Goal: Task Accomplishment & Management: Manage account settings

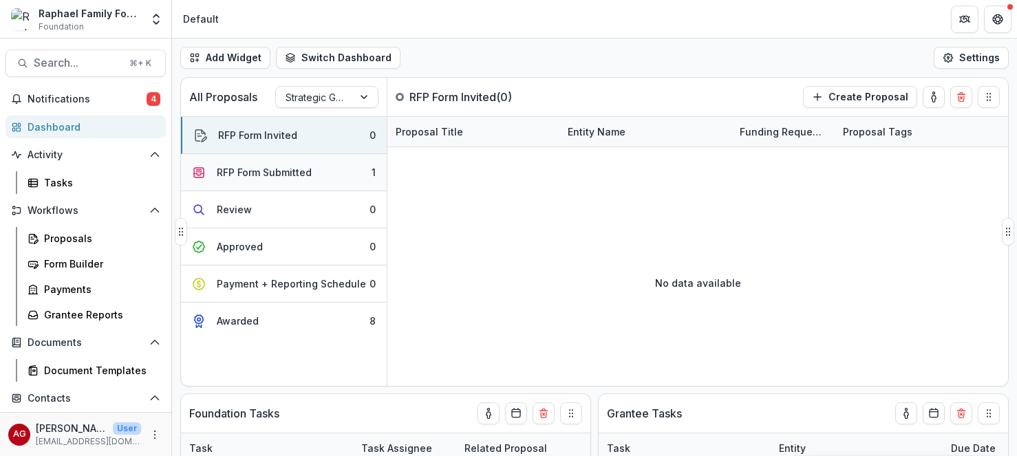
click at [309, 177] on div "RFP Form Submitted" at bounding box center [264, 172] width 95 height 14
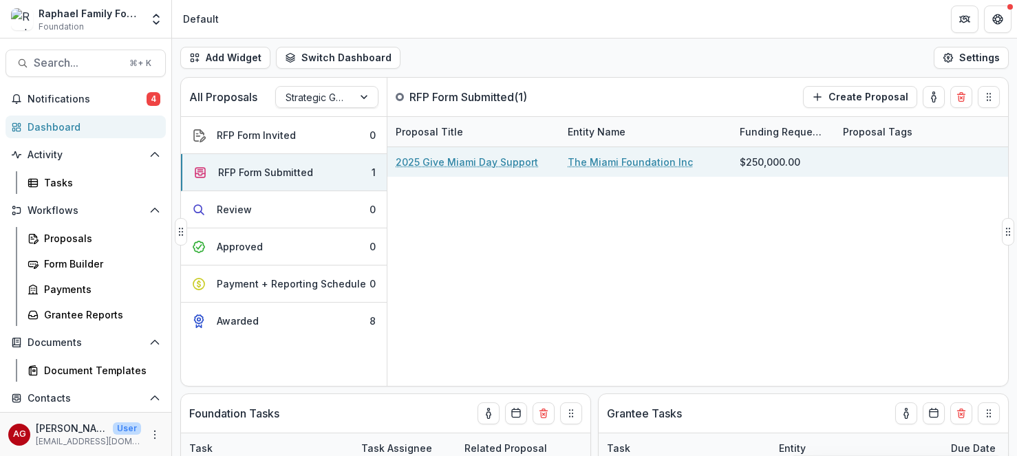
click at [494, 164] on link "2025 Give Miami Day Support" at bounding box center [467, 162] width 142 height 14
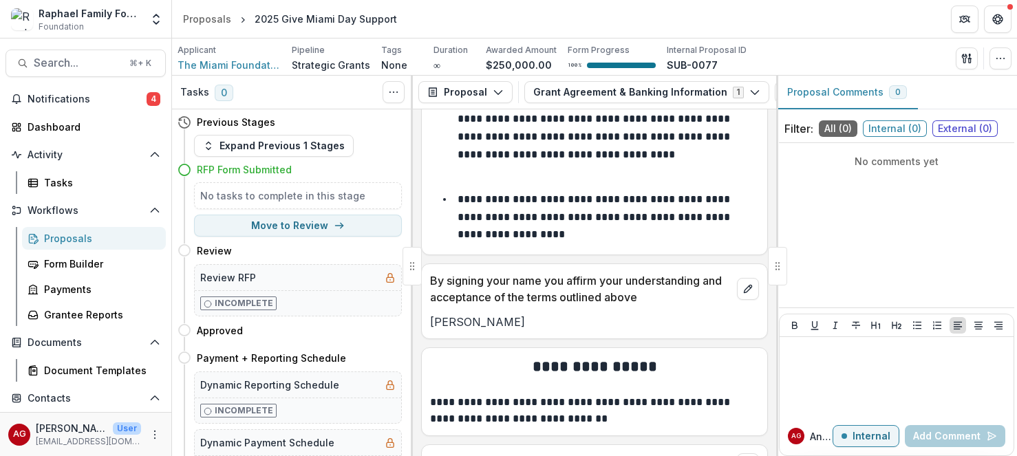
scroll to position [1398, 0]
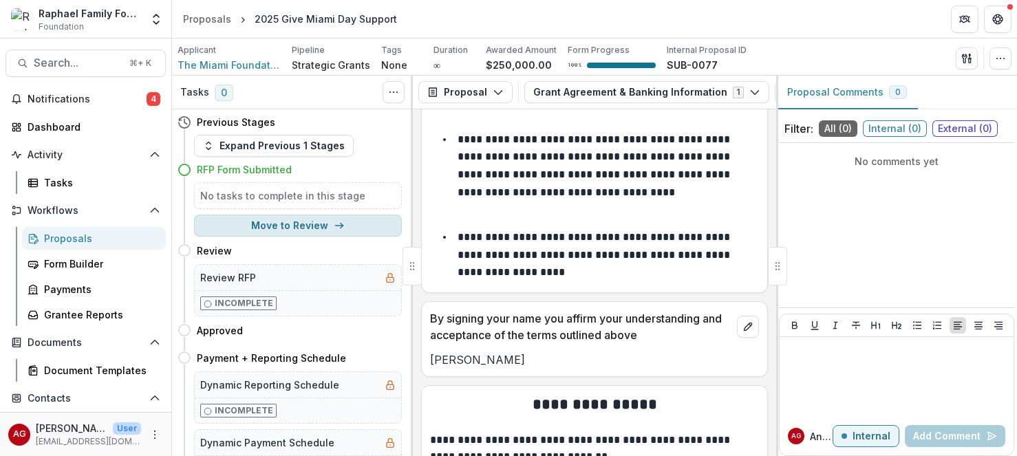
click at [337, 225] on icon "button" at bounding box center [339, 225] width 11 height 11
select select "******"
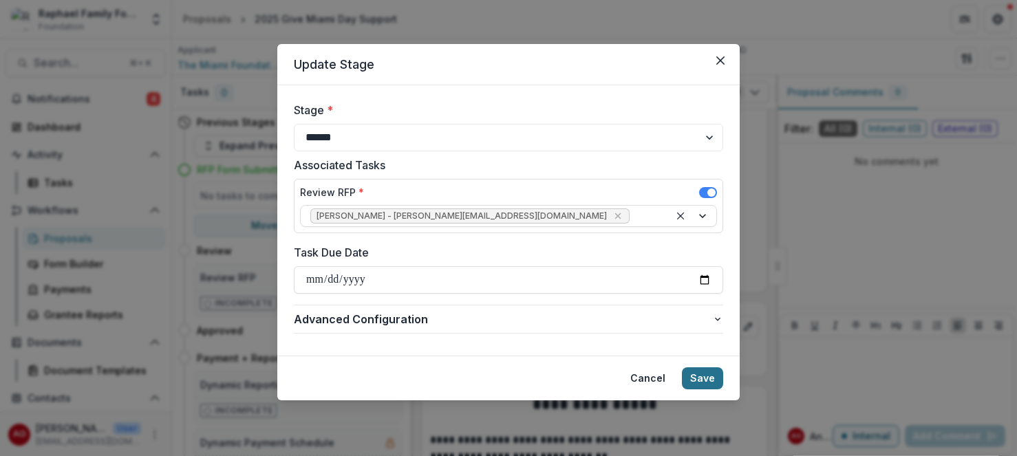
click at [712, 379] on button "Save" at bounding box center [702, 379] width 41 height 22
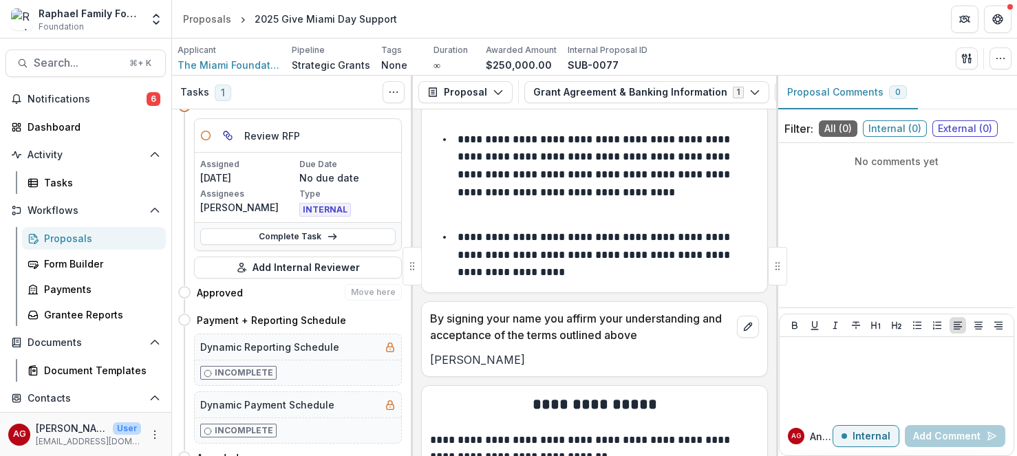
scroll to position [65, 0]
click at [321, 236] on link "Complete Task" at bounding box center [297, 235] width 195 height 17
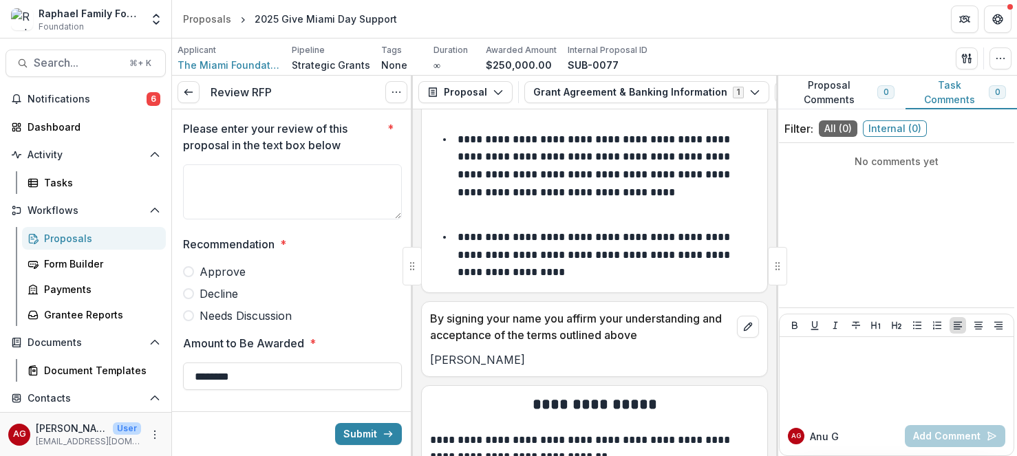
click at [217, 268] on span "Approve" at bounding box center [223, 272] width 46 height 17
click at [359, 432] on button "Submit" at bounding box center [368, 434] width 67 height 22
type textarea "**********"
click at [355, 434] on button "Submit" at bounding box center [368, 434] width 67 height 22
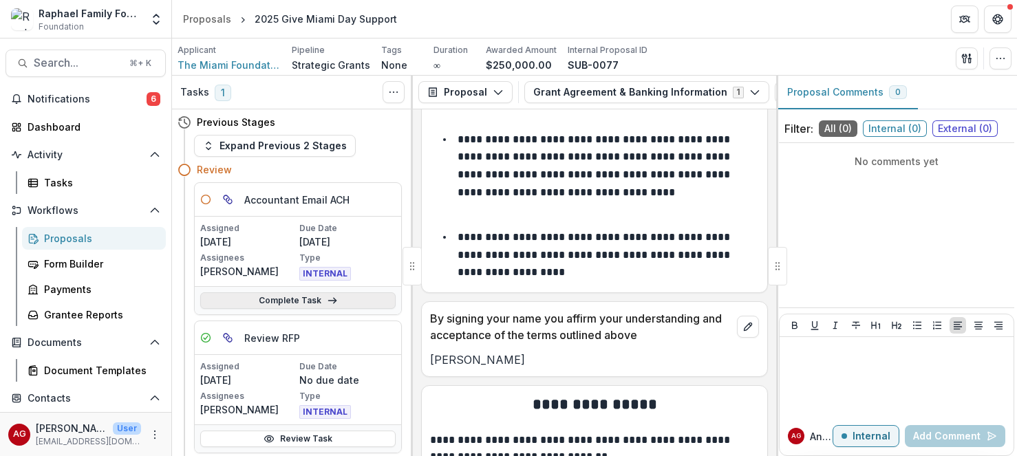
click at [330, 303] on icon at bounding box center [332, 300] width 11 height 11
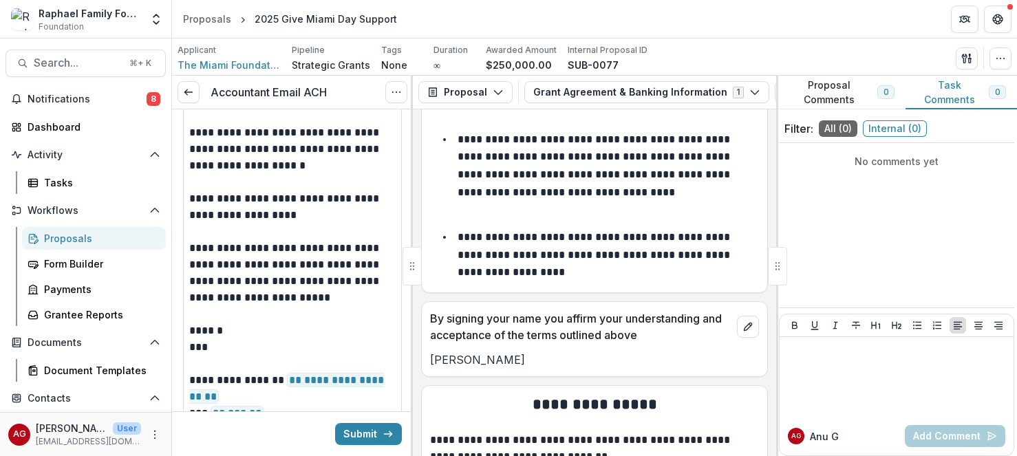
scroll to position [81, 0]
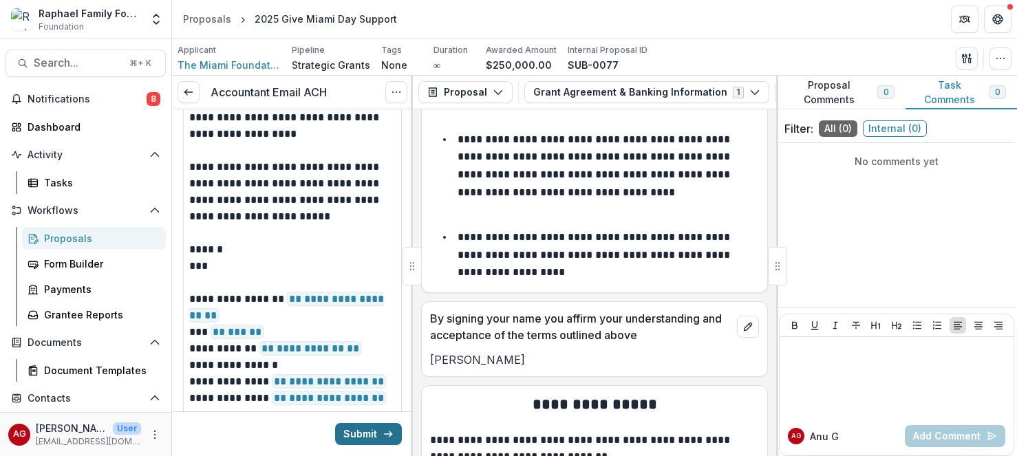
click at [361, 432] on button "Submit" at bounding box center [368, 434] width 67 height 22
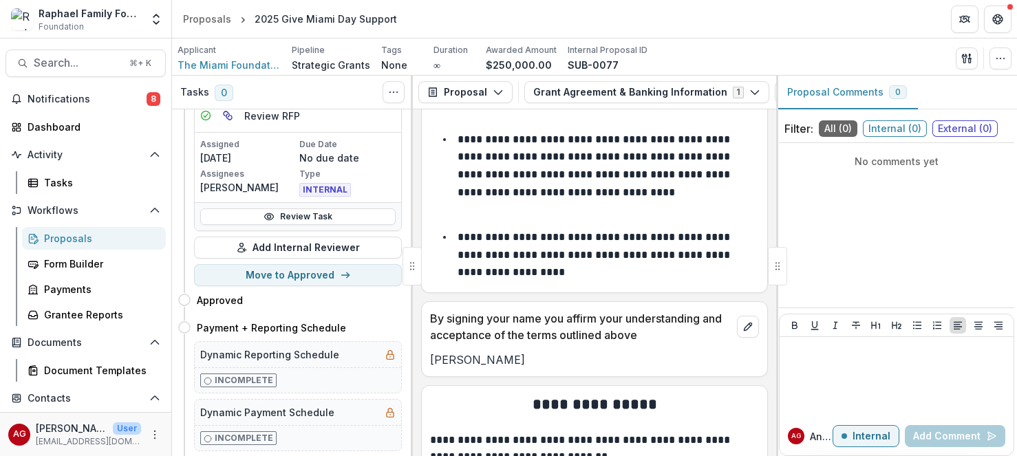
scroll to position [246, 0]
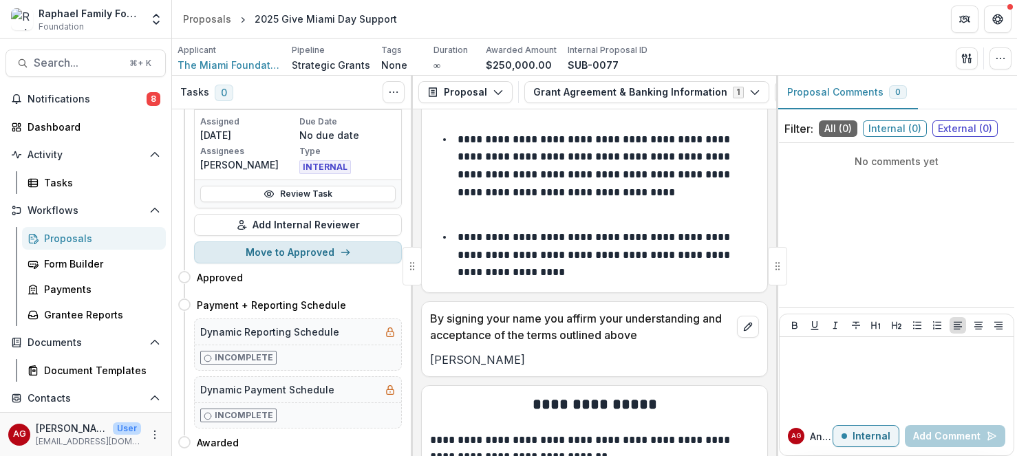
click at [333, 253] on button "Move to Approved" at bounding box center [298, 253] width 208 height 22
select select "********"
select select
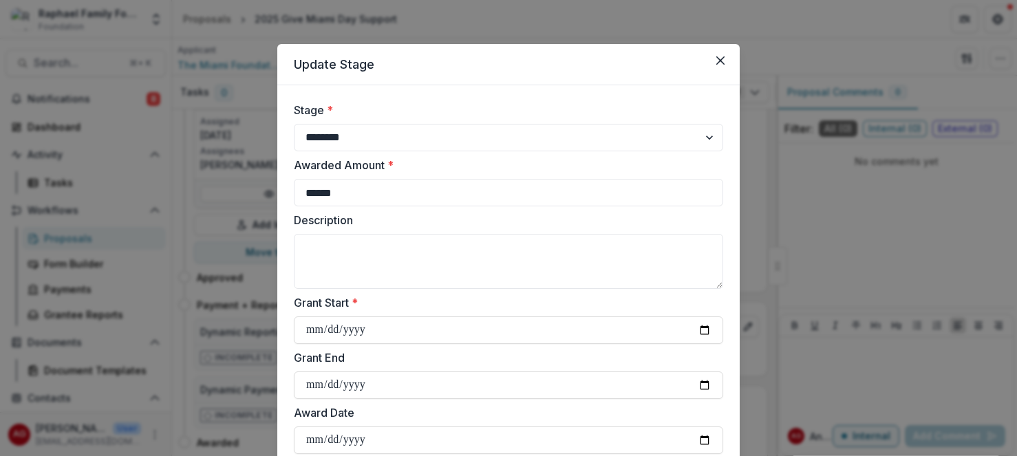
scroll to position [3, 0]
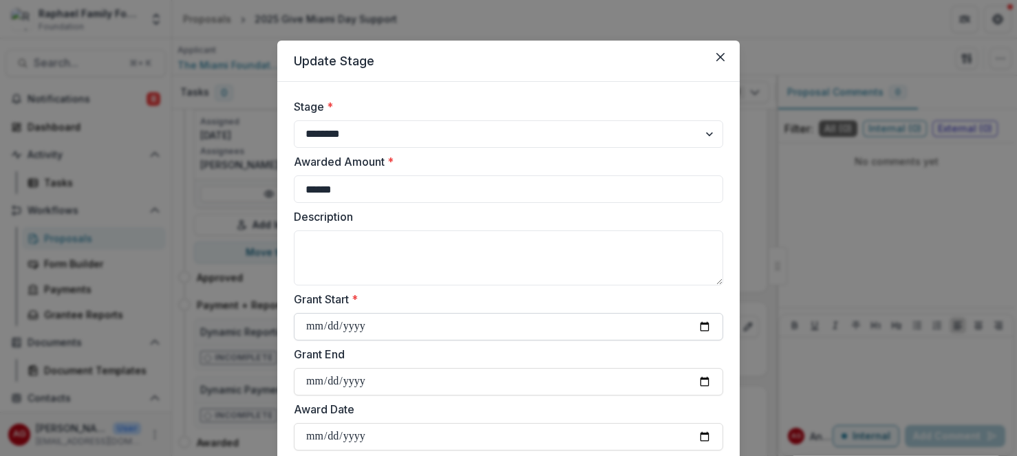
click at [372, 326] on input "Grant Start *" at bounding box center [508, 327] width 429 height 28
click at [315, 324] on input "Grant Start *" at bounding box center [508, 327] width 429 height 28
type input "**********"
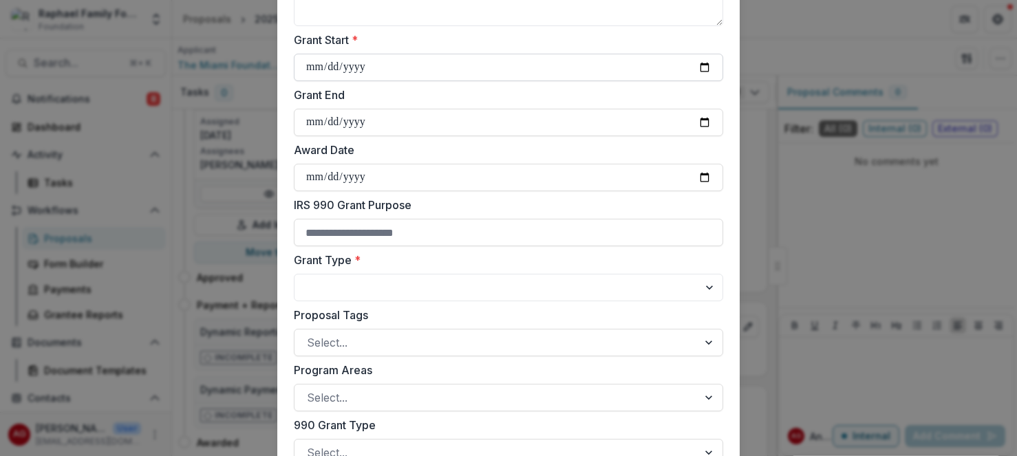
scroll to position [268, 0]
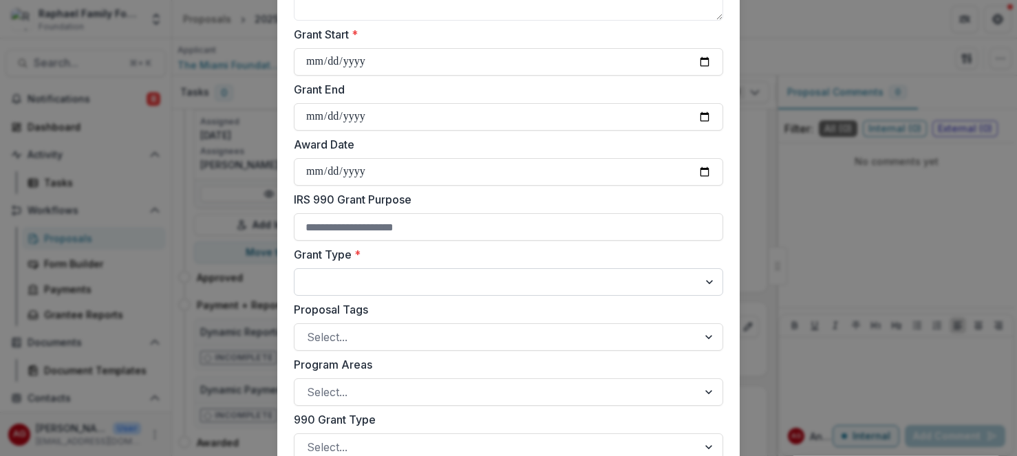
click at [294, 268] on select "**********" at bounding box center [508, 282] width 429 height 28
select select "**********"
click option "*********" at bounding box center [0, 0] width 0 height 0
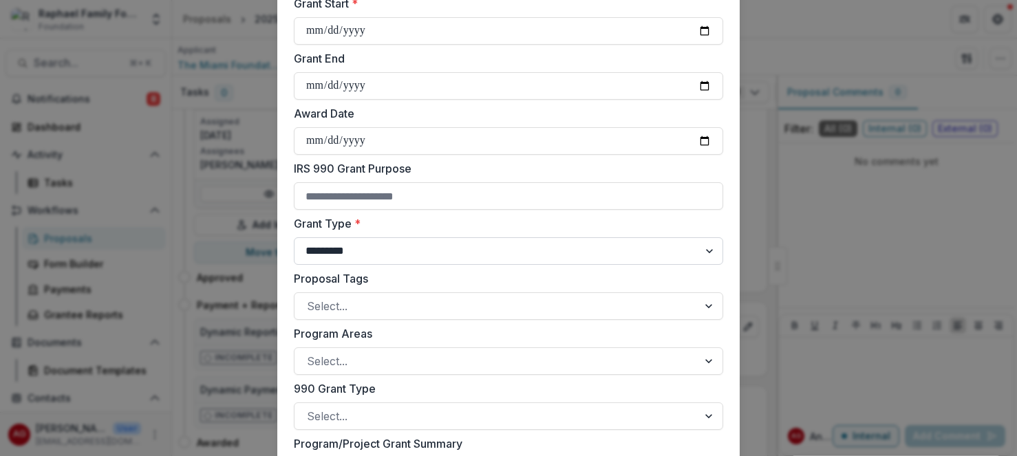
scroll to position [303, 0]
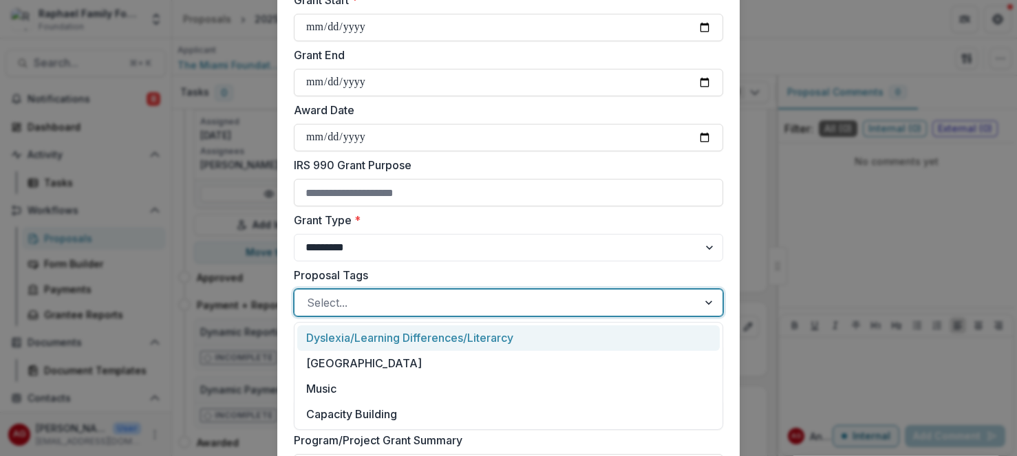
click at [427, 300] on div at bounding box center [496, 302] width 379 height 19
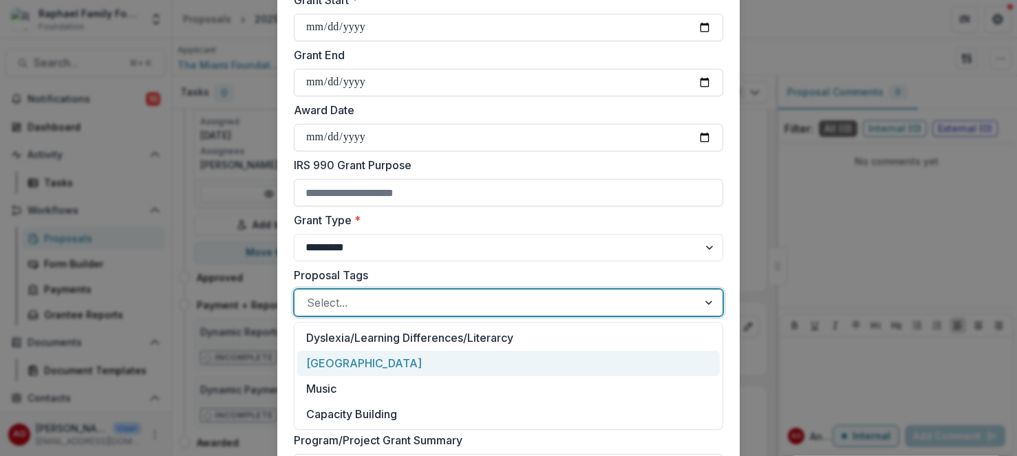
click at [385, 368] on div "[GEOGRAPHIC_DATA]" at bounding box center [508, 363] width 423 height 25
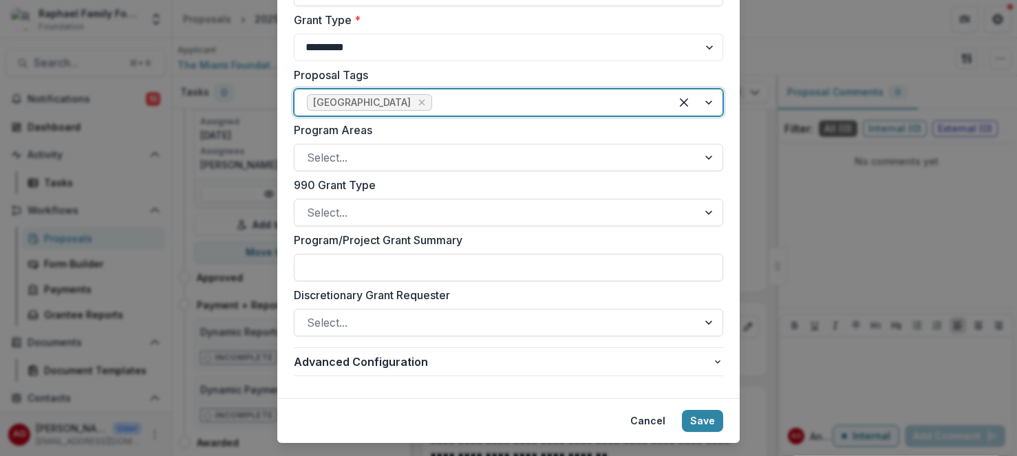
scroll to position [508, 0]
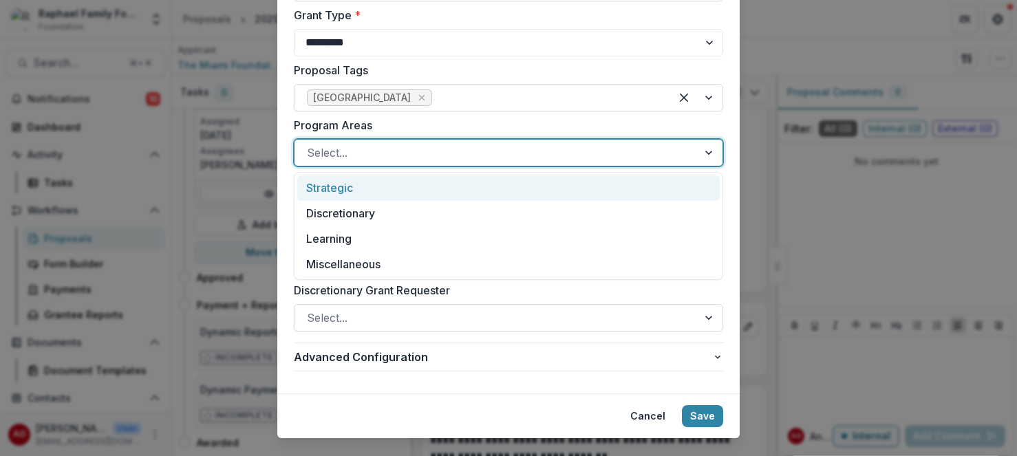
click at [533, 153] on div at bounding box center [496, 152] width 379 height 19
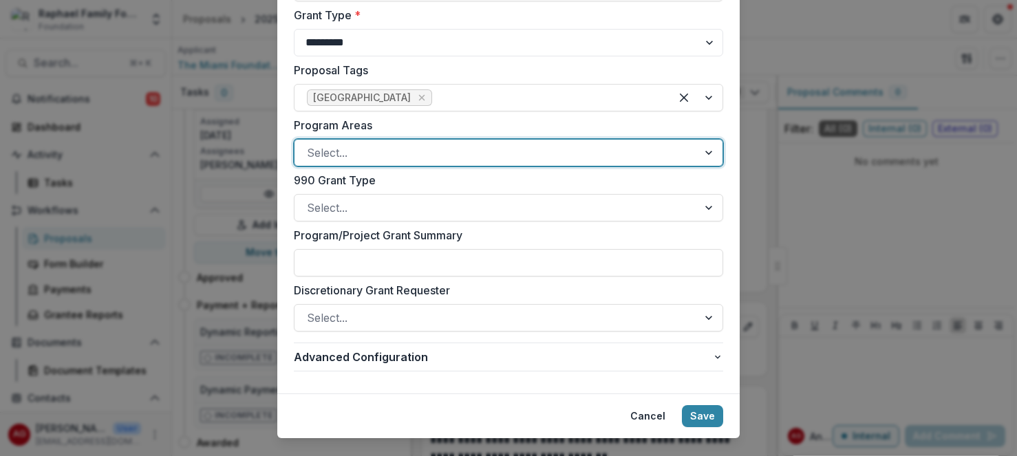
click at [533, 153] on div at bounding box center [496, 152] width 379 height 19
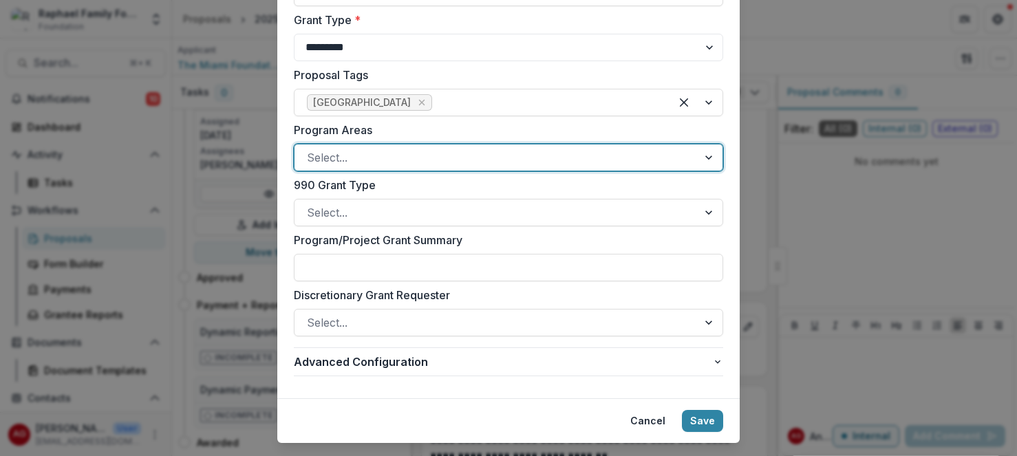
scroll to position [535, 0]
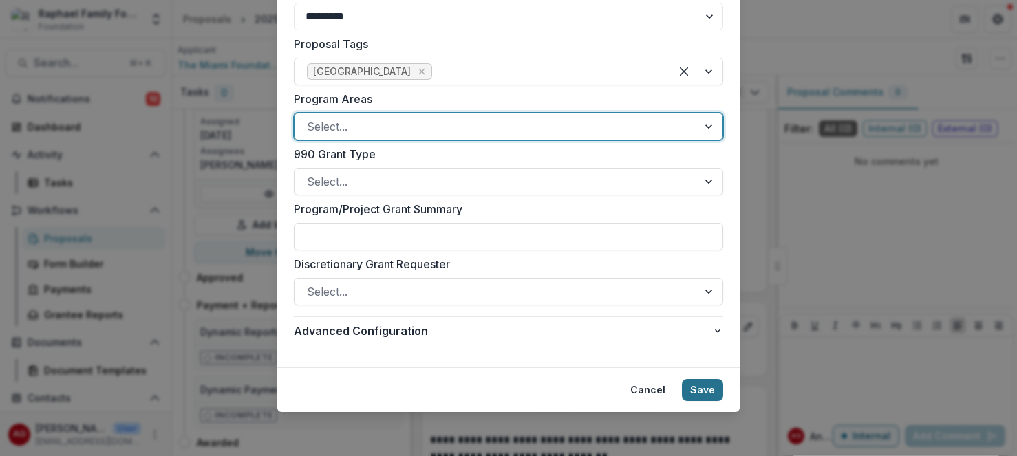
click at [714, 392] on button "Save" at bounding box center [702, 390] width 41 height 22
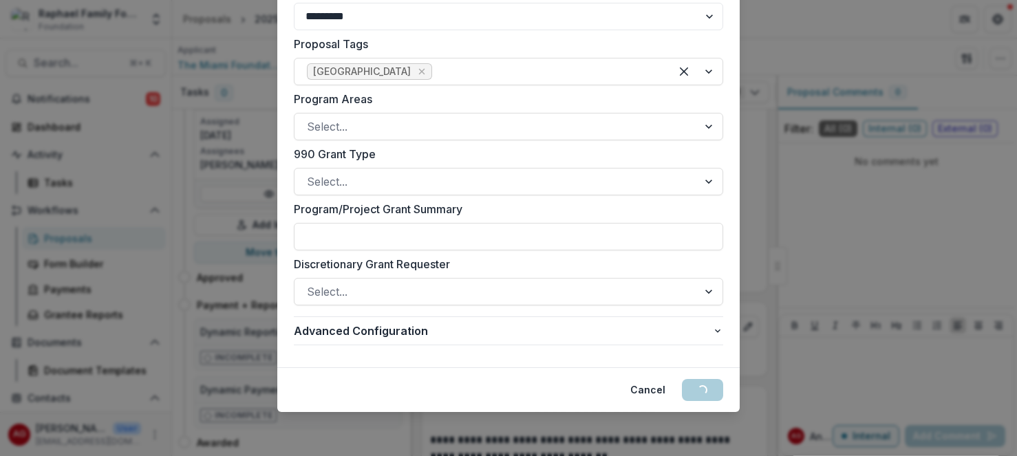
scroll to position [0, 0]
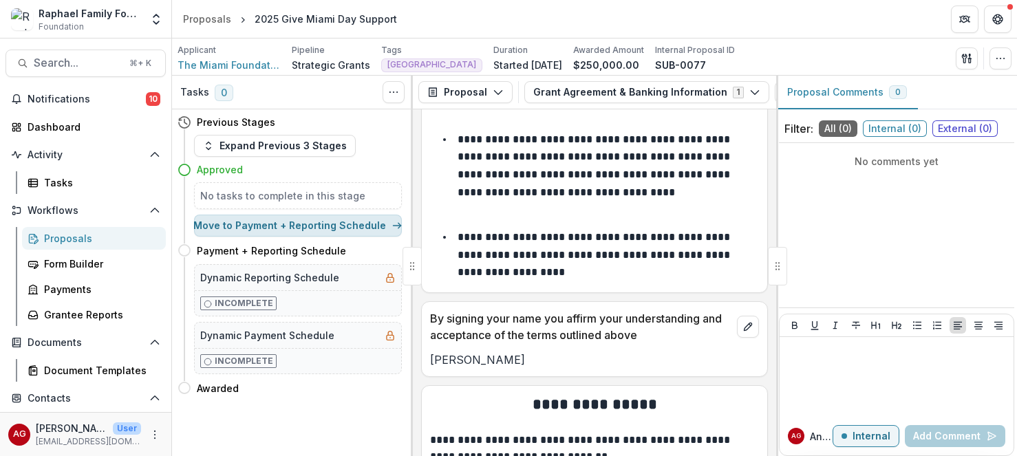
click at [290, 224] on button "Move to Payment + Reporting Schedule" at bounding box center [298, 226] width 208 height 22
select select "**********"
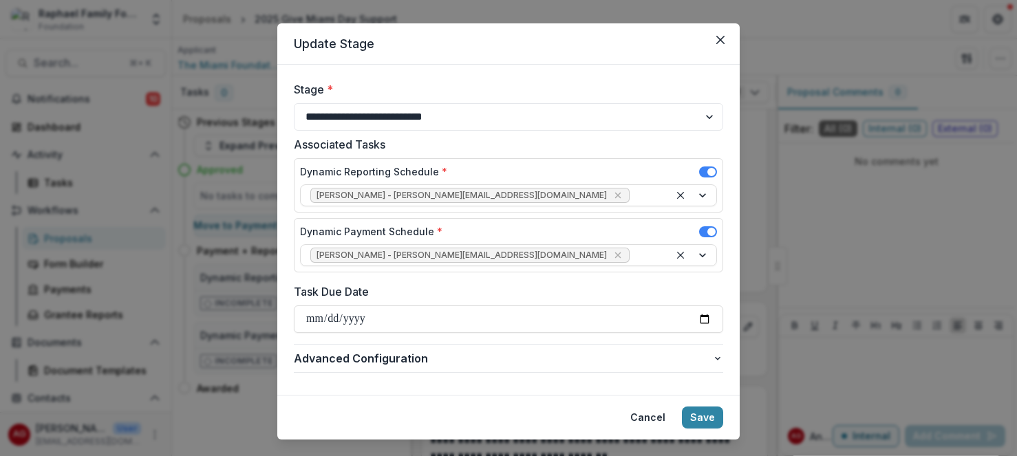
scroll to position [22, 0]
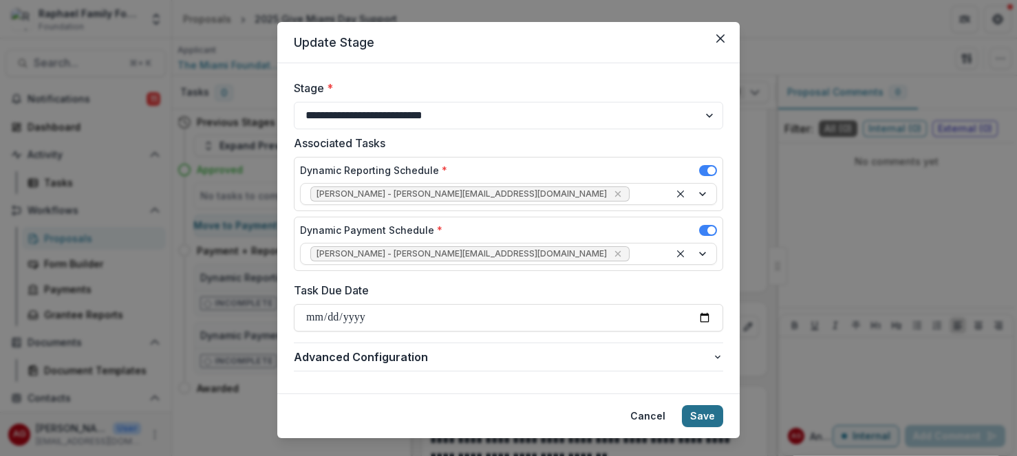
click at [710, 415] on button "Save" at bounding box center [702, 416] width 41 height 22
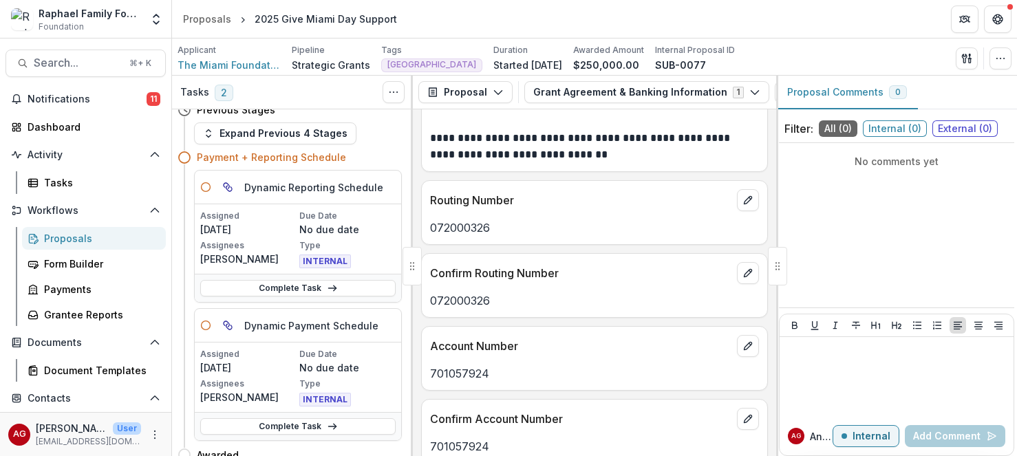
scroll to position [25, 0]
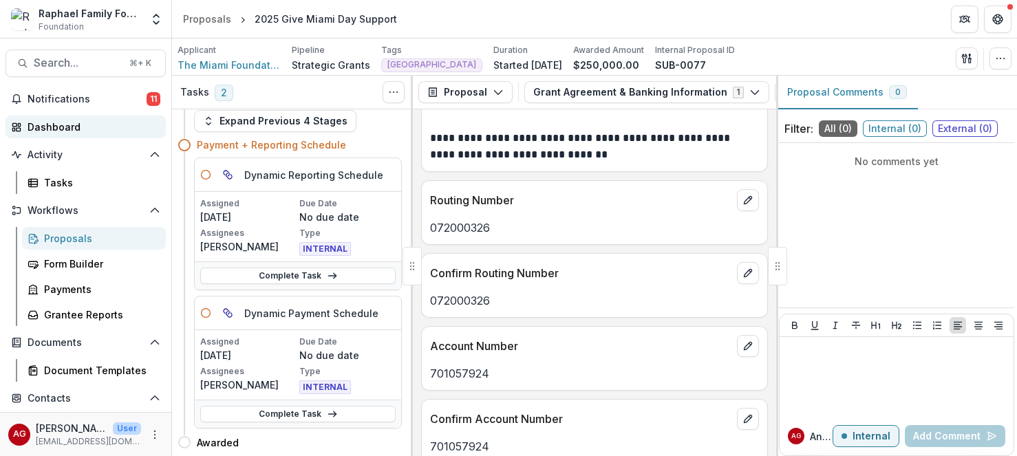
click at [63, 123] on div "Dashboard" at bounding box center [91, 127] width 127 height 14
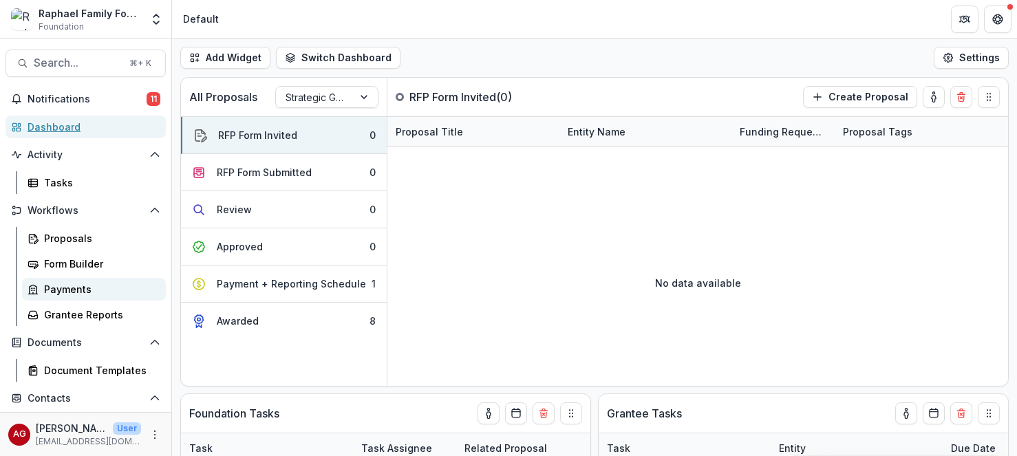
scroll to position [19, 0]
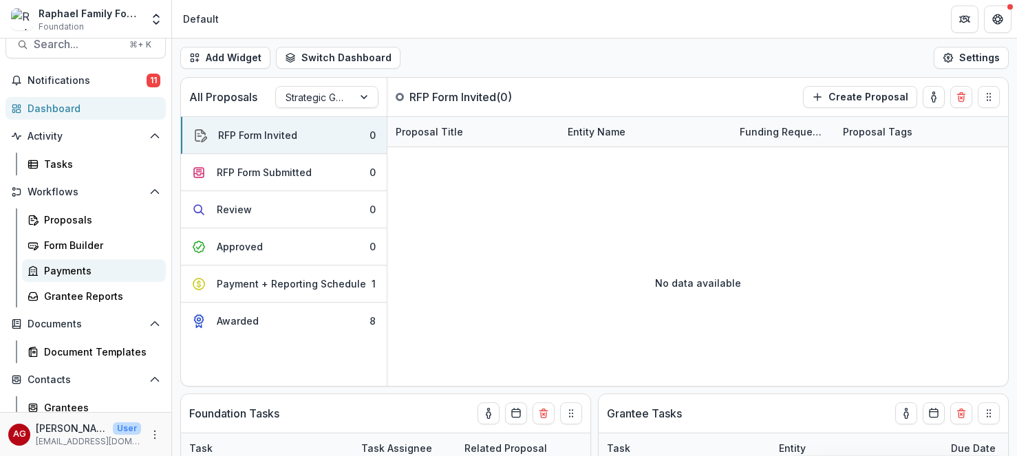
click at [76, 274] on div "Payments" at bounding box center [99, 271] width 111 height 14
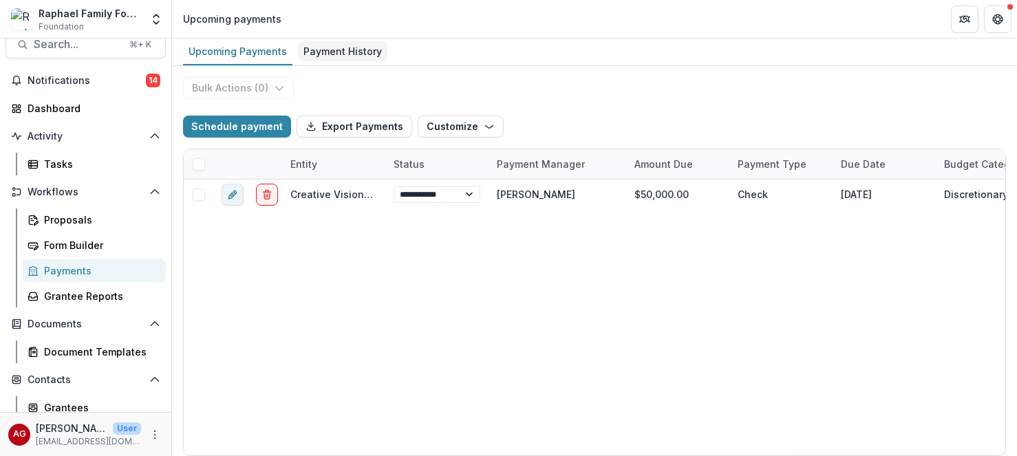
click at [359, 49] on div "Payment History" at bounding box center [342, 51] width 89 height 20
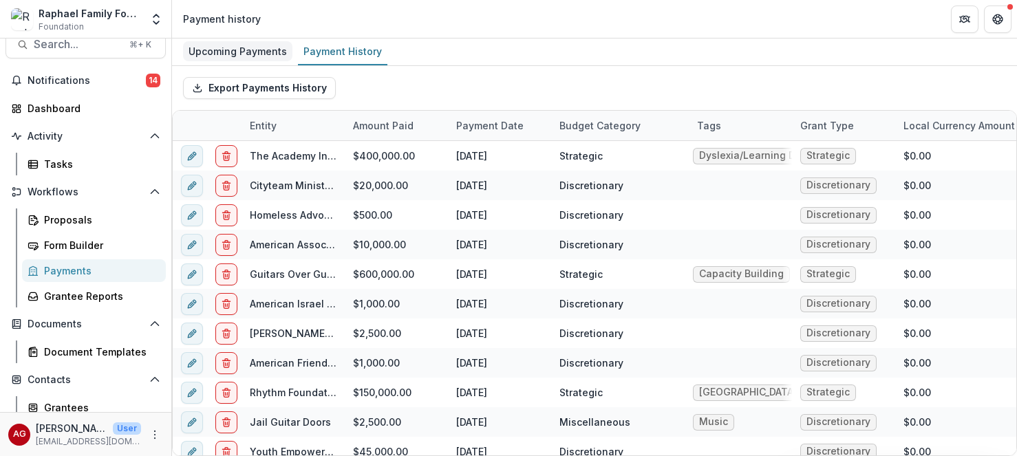
click at [246, 55] on div "Upcoming Payments" at bounding box center [237, 51] width 109 height 20
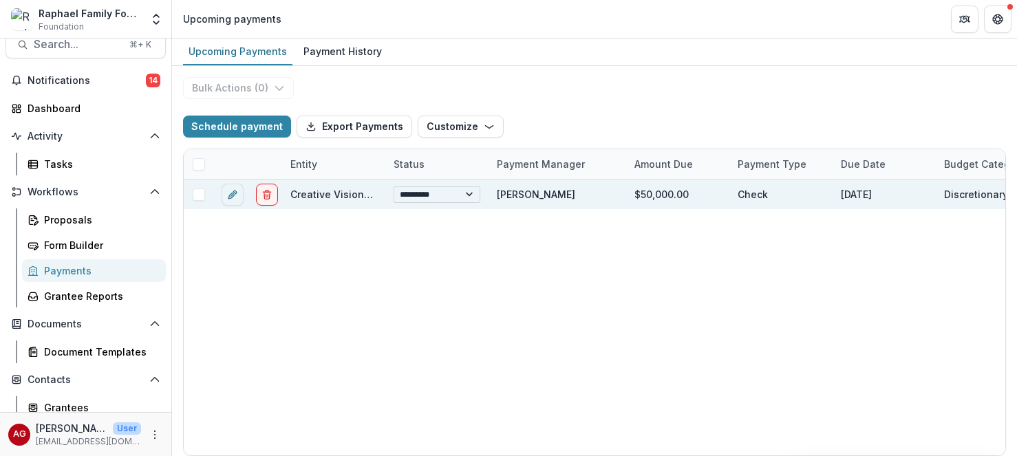
click option "*********" at bounding box center [0, 0] width 0 height 0
select select "**********"
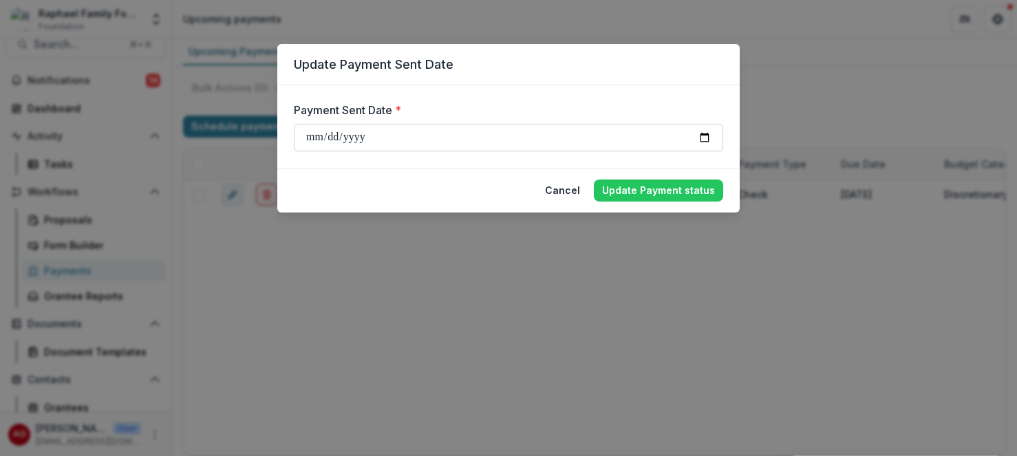
click at [344, 140] on input "**********" at bounding box center [508, 138] width 429 height 28
type input "**********"
click at [701, 193] on button "Update Payment status" at bounding box center [658, 191] width 129 height 22
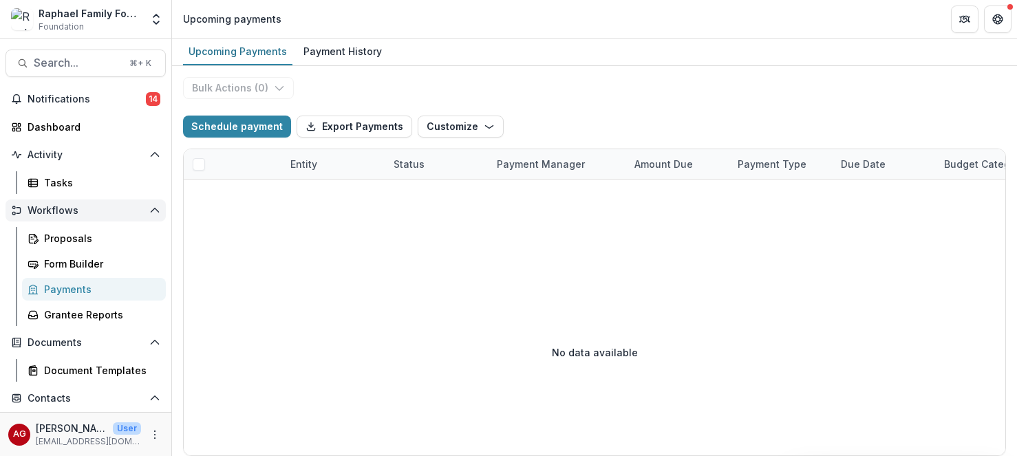
click at [94, 213] on span "Workflows" at bounding box center [86, 211] width 116 height 12
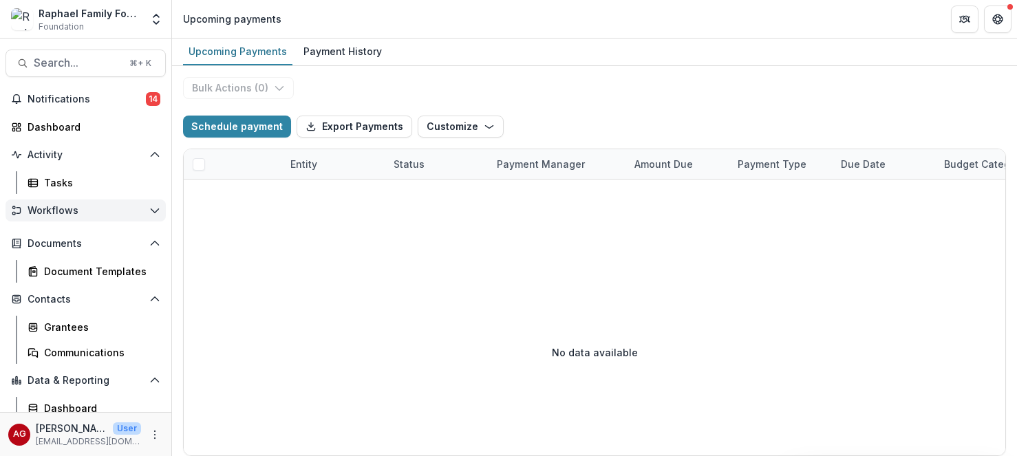
click at [94, 213] on span "Workflows" at bounding box center [86, 211] width 116 height 12
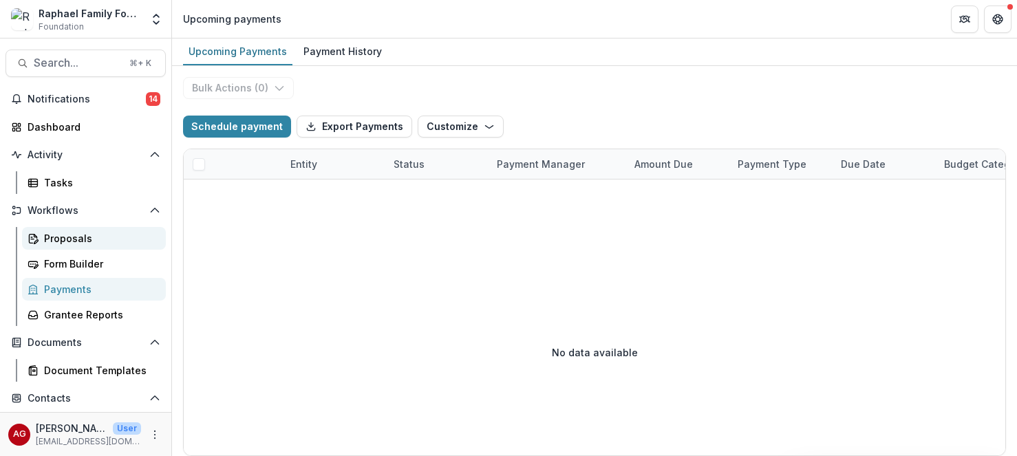
click at [82, 236] on div "Proposals" at bounding box center [99, 238] width 111 height 14
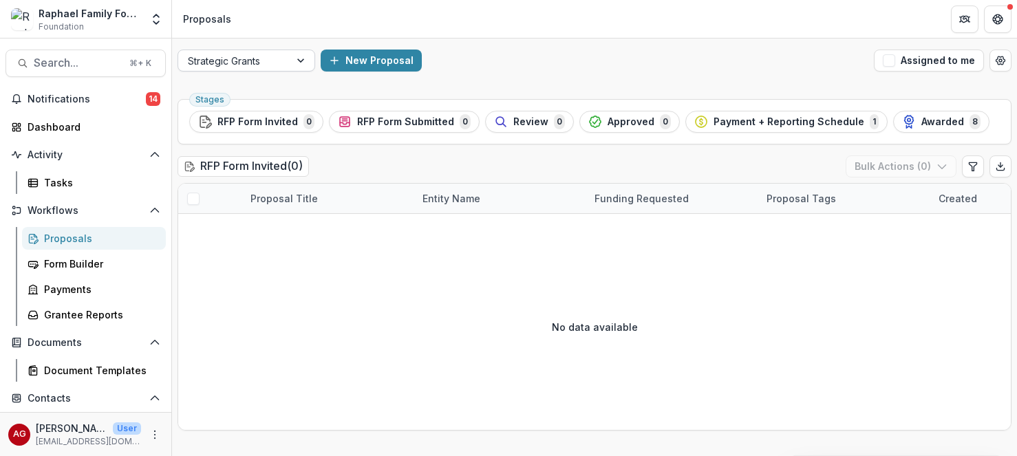
click at [299, 63] on div at bounding box center [302, 60] width 25 height 21
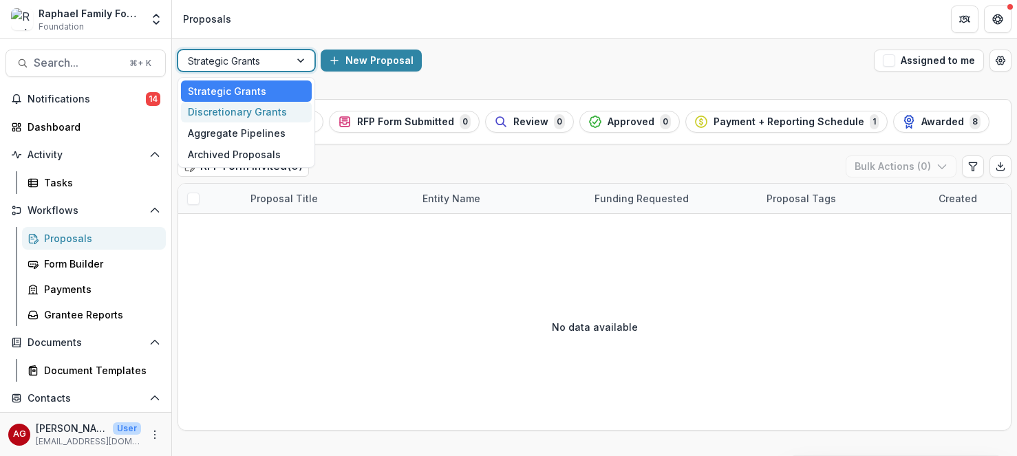
click at [270, 114] on div "Discretionary Grants" at bounding box center [246, 112] width 131 height 21
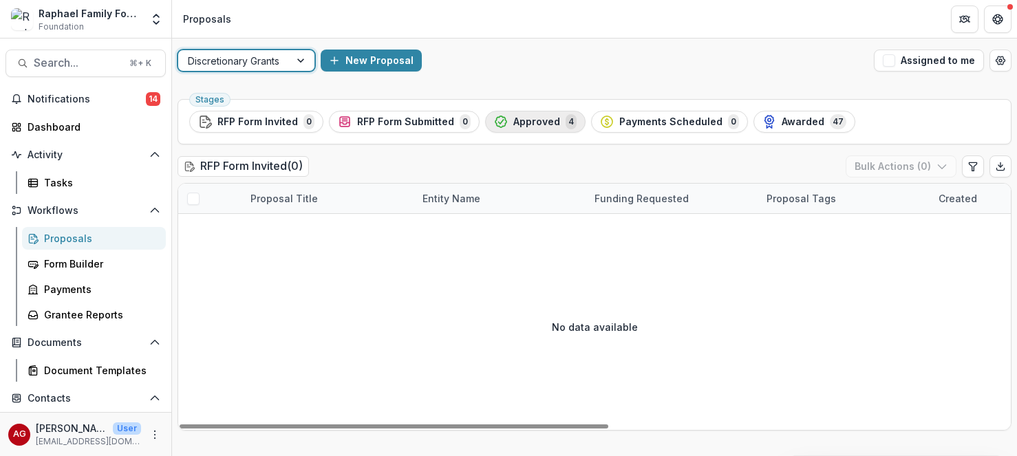
click at [538, 122] on span "Approved" at bounding box center [536, 122] width 47 height 12
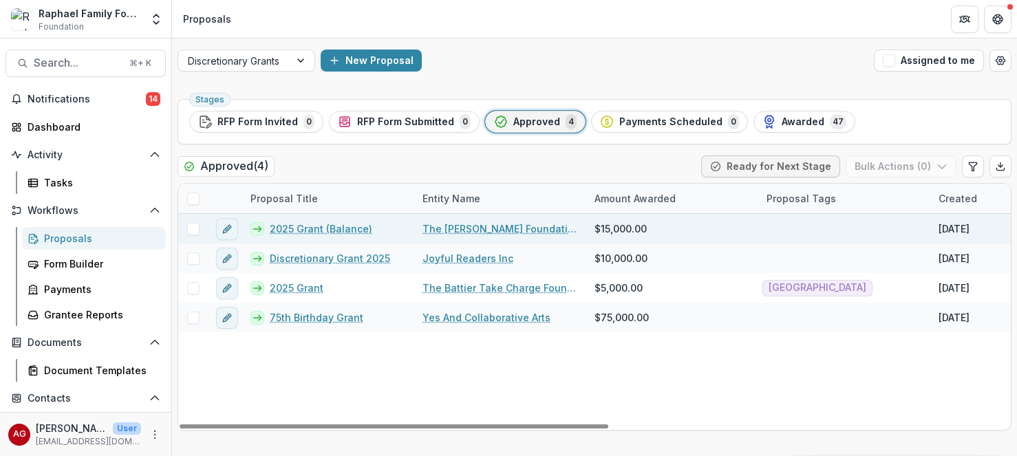
click at [321, 232] on link "2025 Grant (Balance)" at bounding box center [321, 229] width 103 height 14
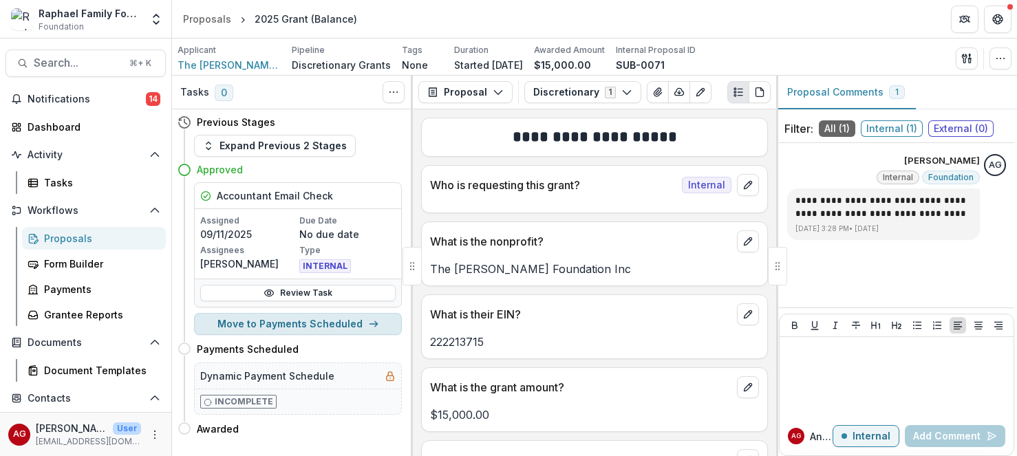
click at [298, 323] on button "Move to Payments Scheduled" at bounding box center [298, 324] width 208 height 22
select select "**********"
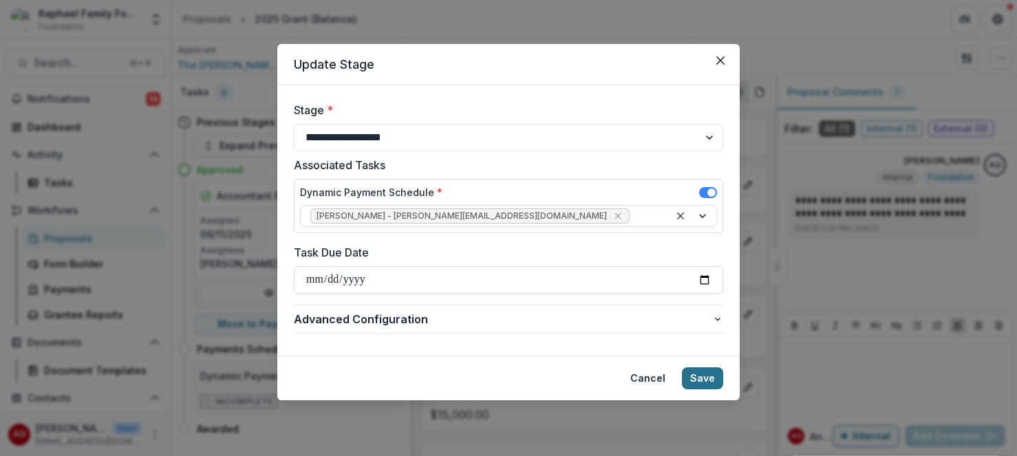
click at [709, 385] on button "Save" at bounding box center [702, 379] width 41 height 22
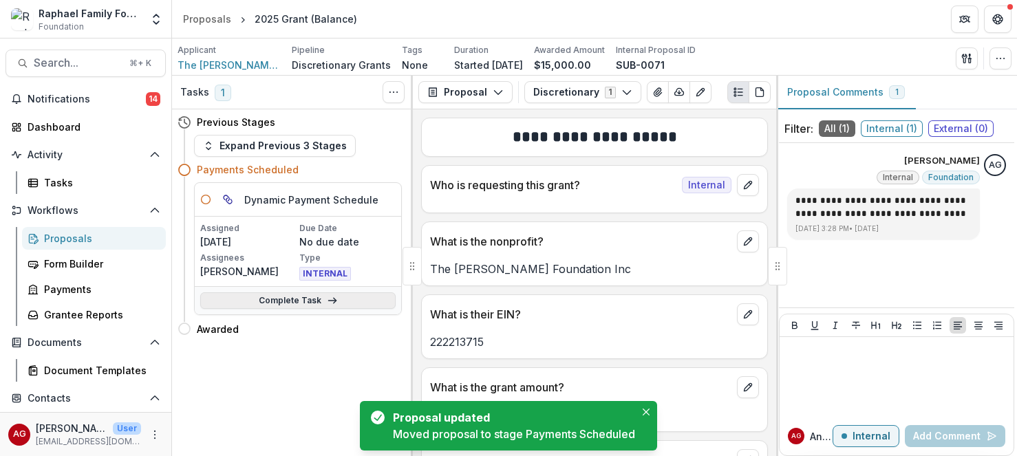
click at [277, 301] on link "Complete Task" at bounding box center [297, 300] width 195 height 17
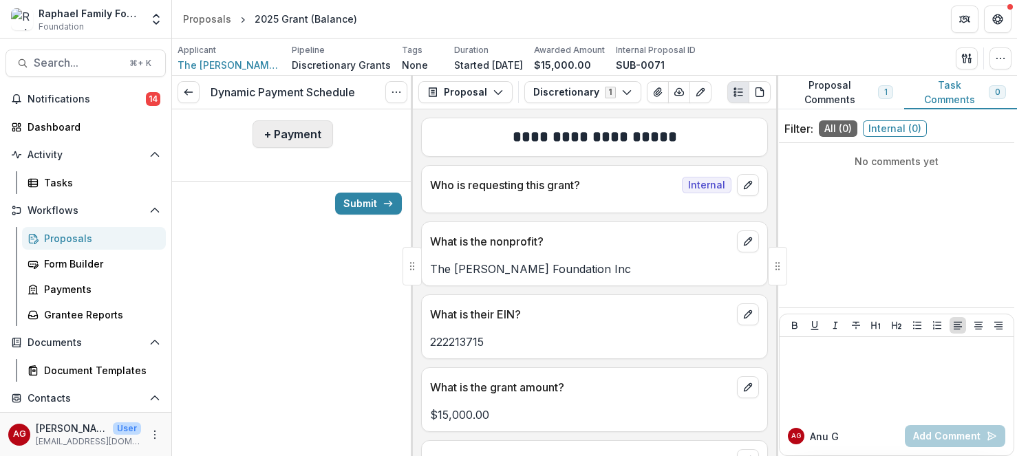
click at [302, 131] on button "+ Payment" at bounding box center [293, 134] width 81 height 28
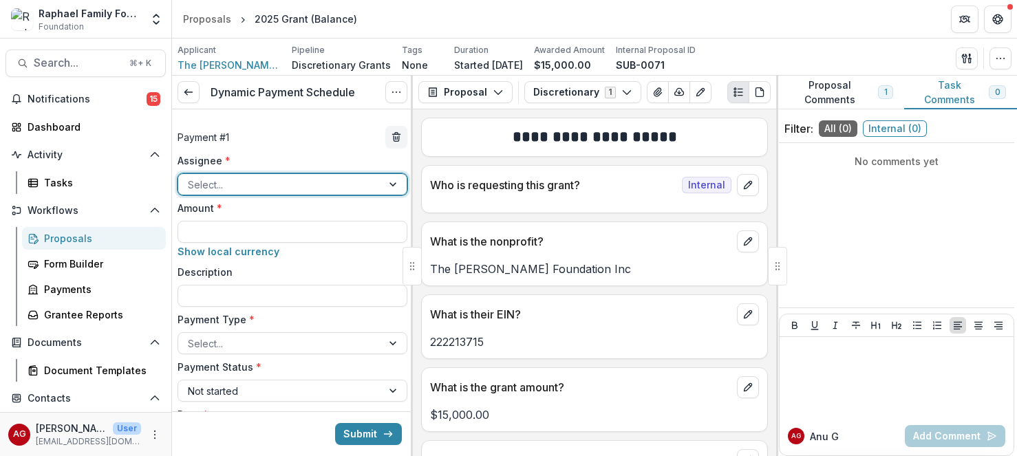
click at [294, 187] on div at bounding box center [280, 184] width 184 height 17
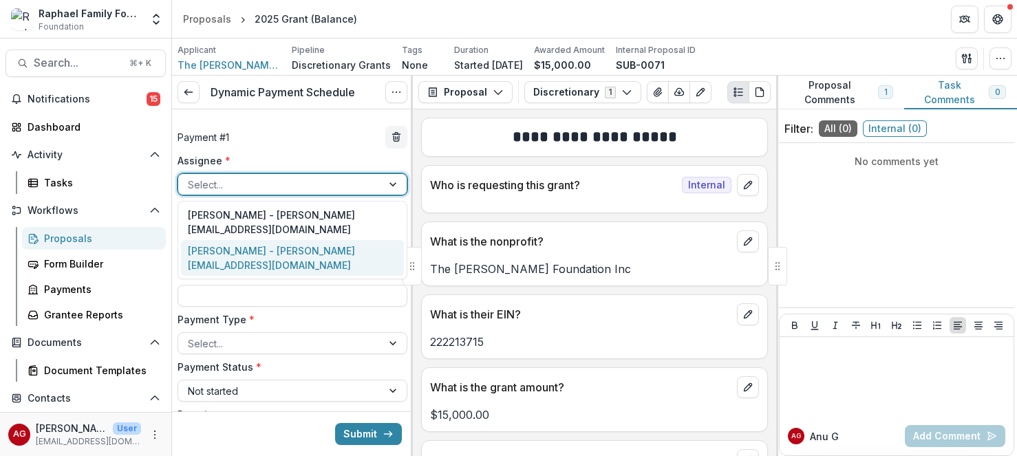
click at [285, 244] on div "[PERSON_NAME] - [PERSON_NAME][EMAIL_ADDRESS][DOMAIN_NAME]" at bounding box center [292, 258] width 223 height 36
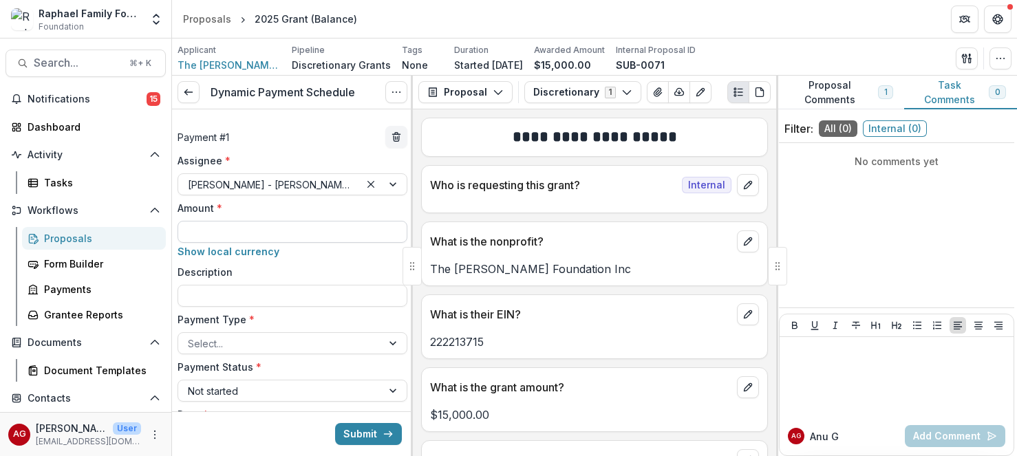
click at [285, 228] on input "Amount *" at bounding box center [293, 232] width 230 height 22
type input "*******"
click at [295, 343] on div at bounding box center [280, 343] width 184 height 17
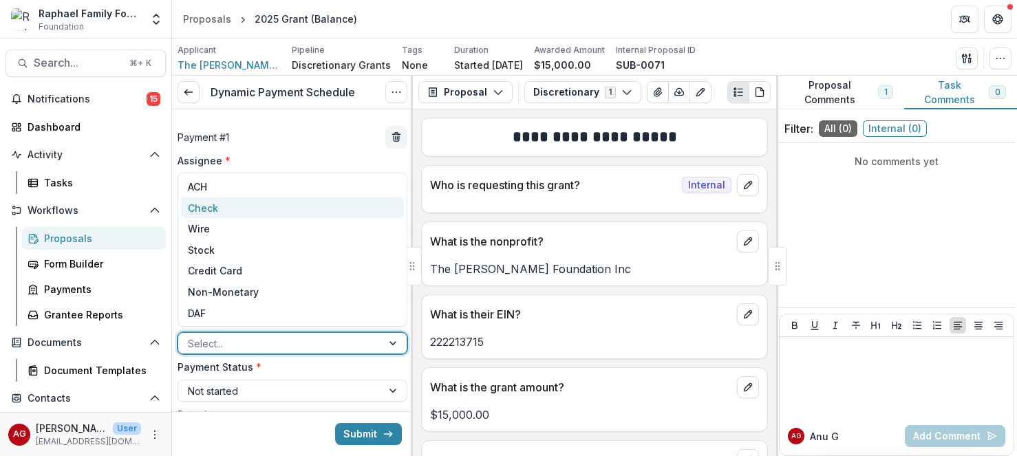
click at [300, 213] on div "Check" at bounding box center [292, 208] width 223 height 21
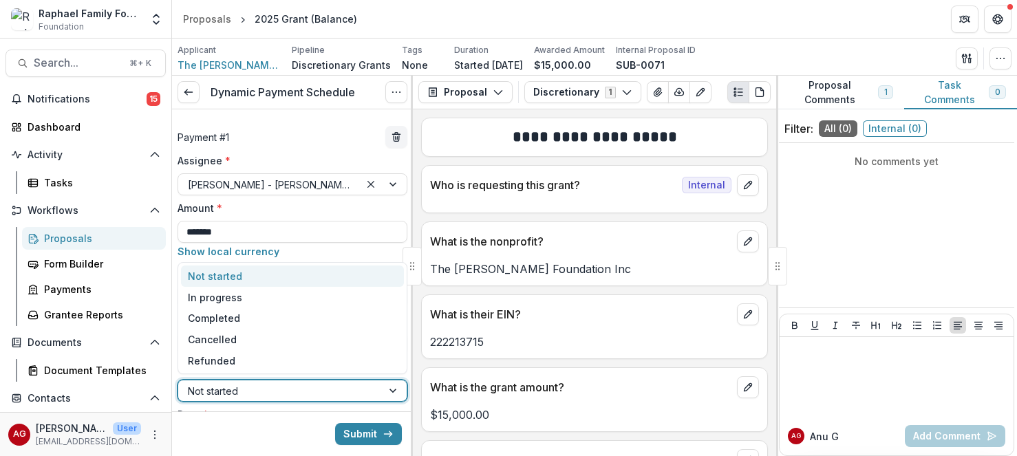
click at [277, 390] on div at bounding box center [280, 391] width 184 height 17
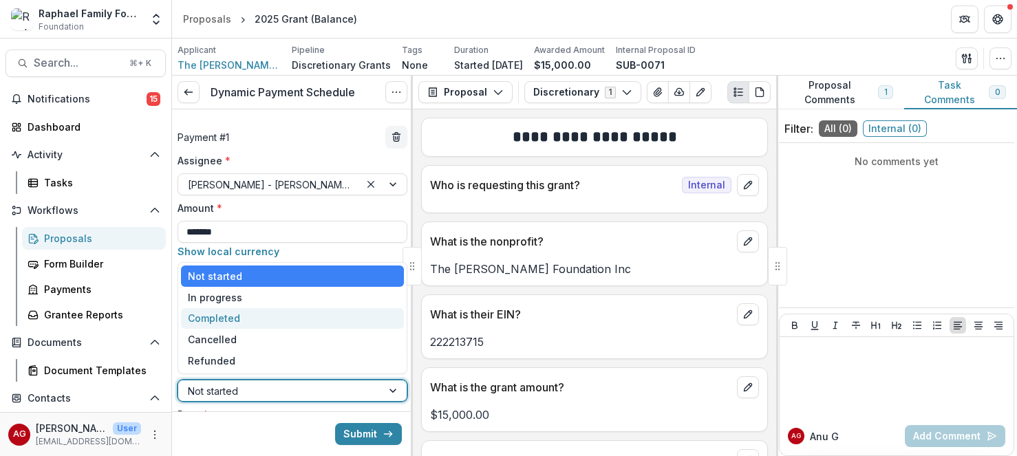
click at [277, 320] on div "Completed" at bounding box center [292, 318] width 223 height 21
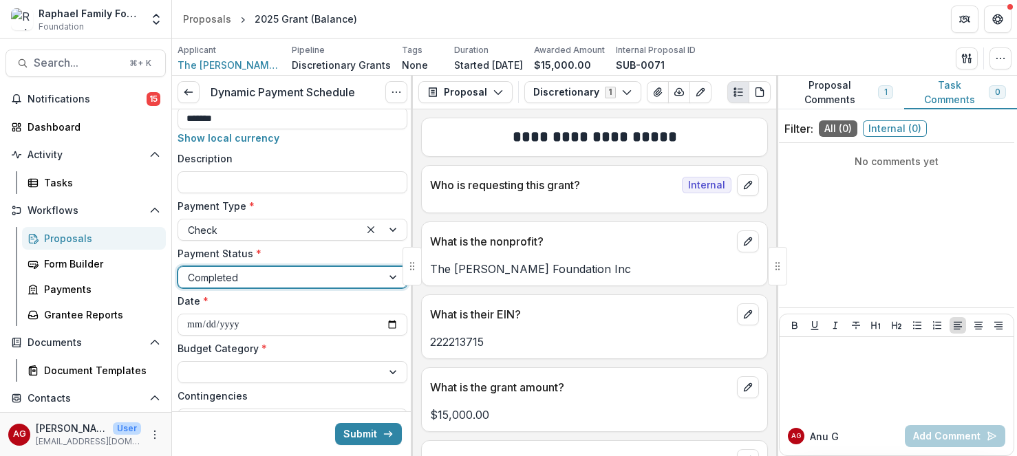
scroll to position [120, 0]
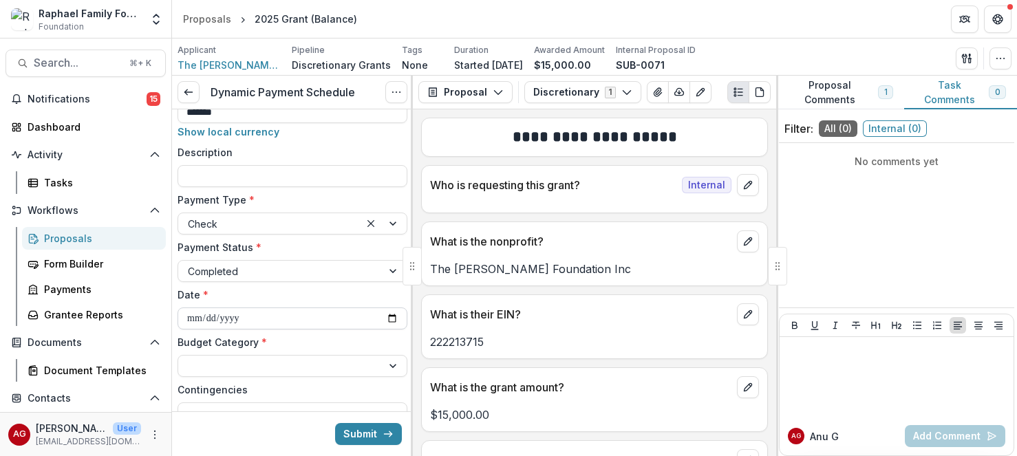
click at [220, 319] on input "**********" at bounding box center [293, 319] width 230 height 22
type input "**********"
click at [224, 360] on div at bounding box center [280, 366] width 184 height 17
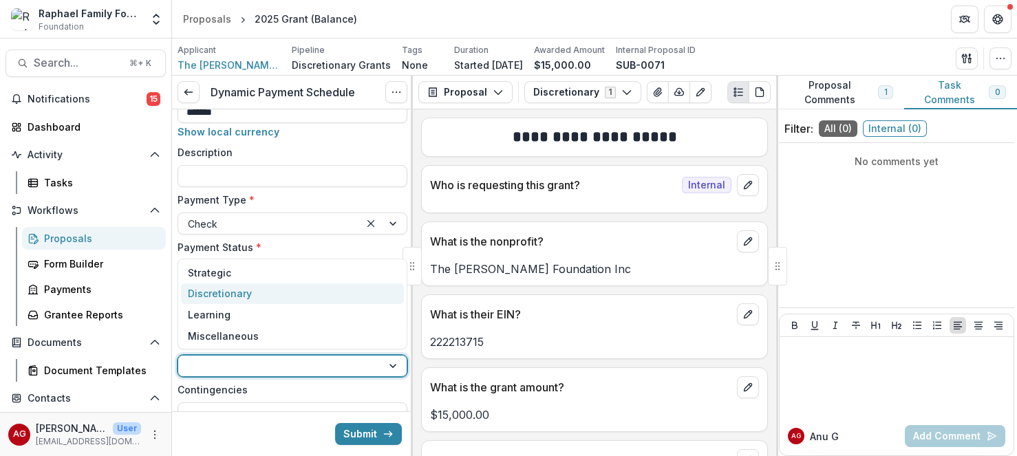
click at [236, 290] on div "Discretionary" at bounding box center [220, 293] width 64 height 14
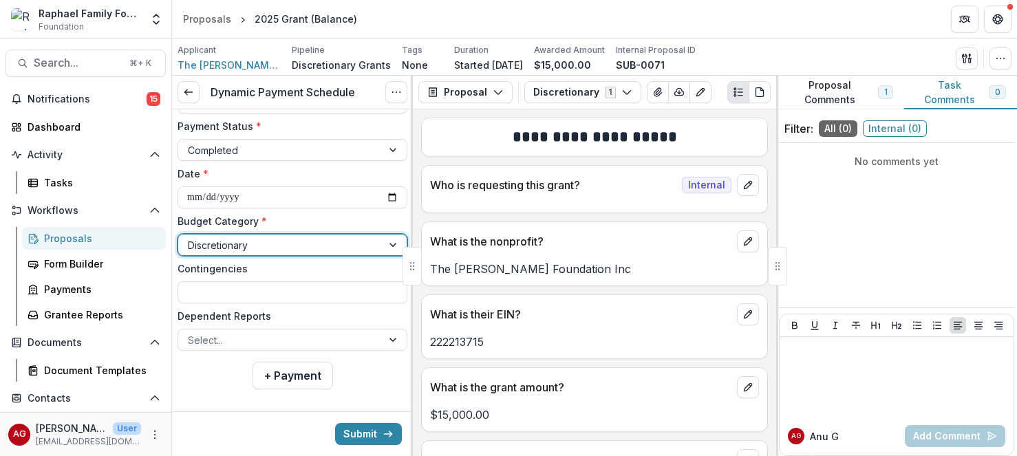
scroll to position [253, 0]
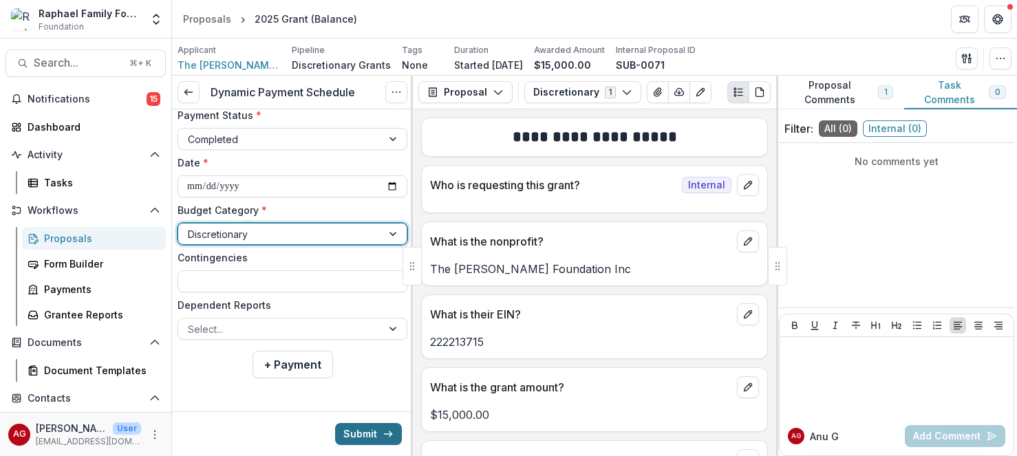
click at [363, 436] on button "Submit" at bounding box center [368, 434] width 67 height 22
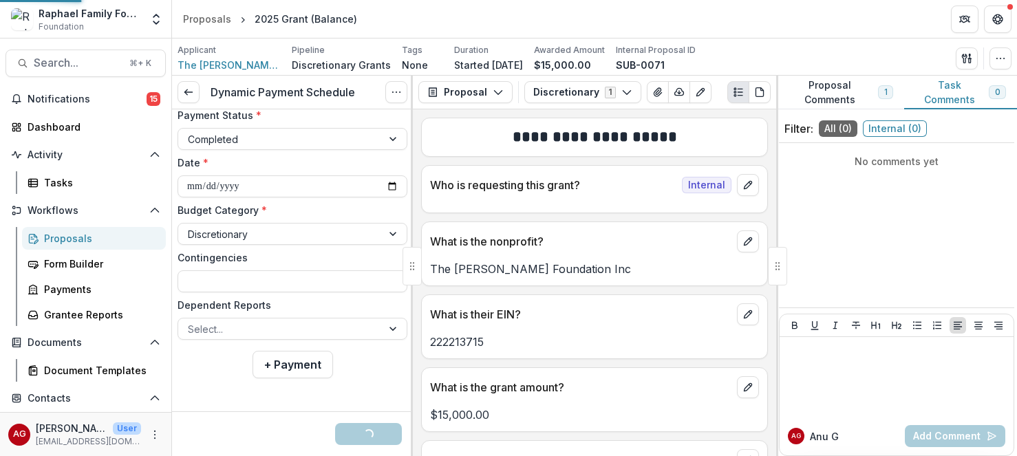
scroll to position [173, 0]
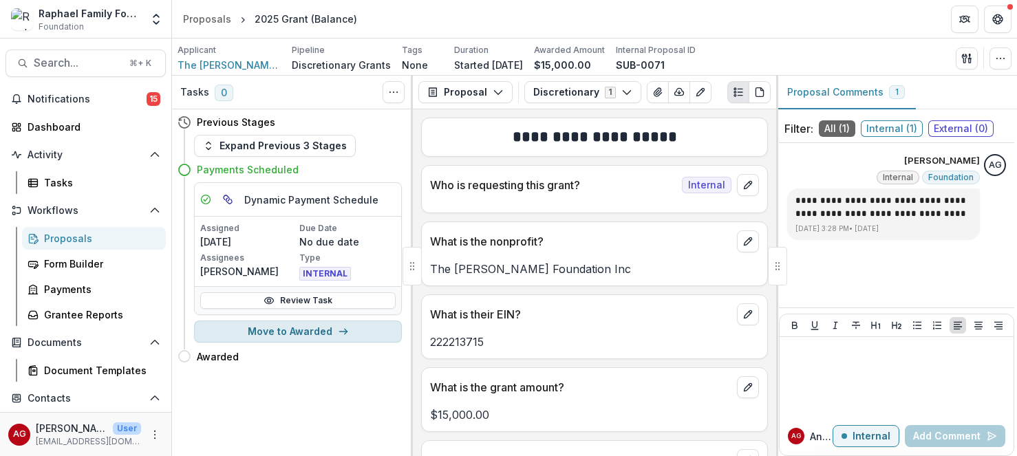
click at [323, 333] on button "Move to Awarded" at bounding box center [298, 332] width 208 height 22
select select "*******"
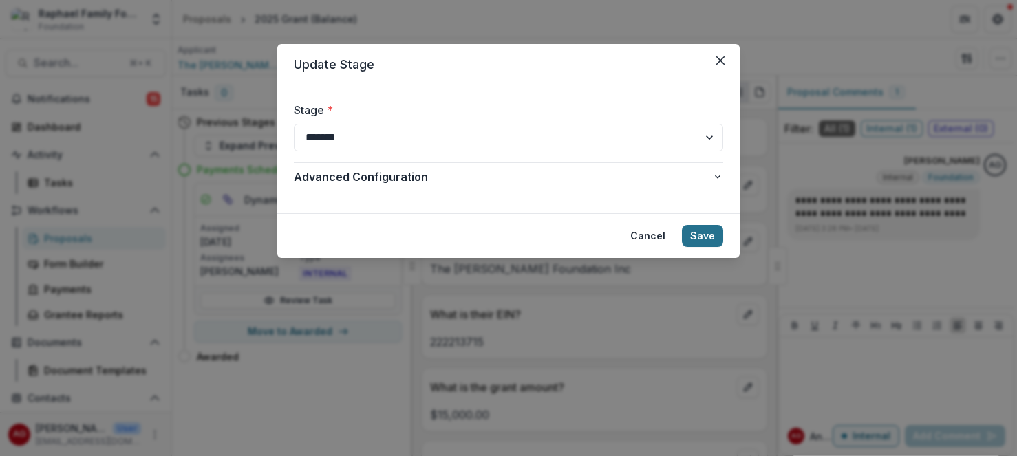
click at [700, 240] on button "Save" at bounding box center [702, 236] width 41 height 22
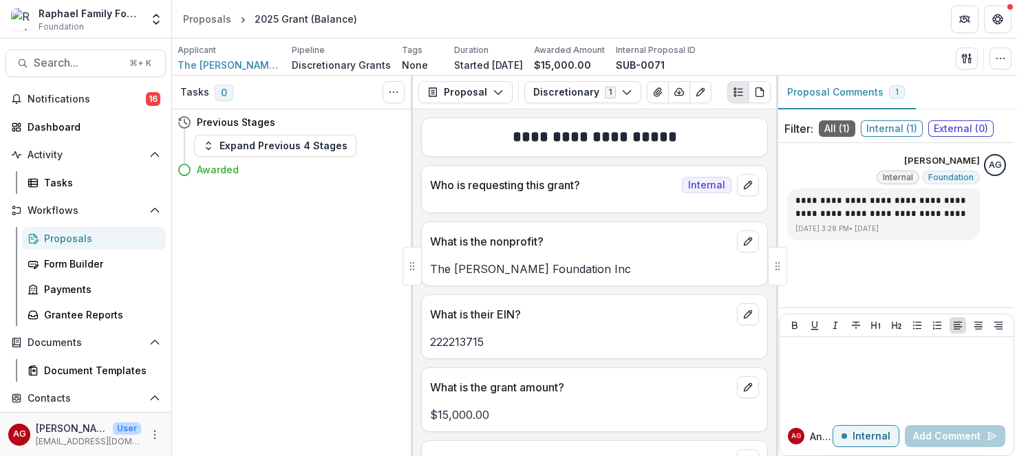
click at [54, 240] on div "Proposals" at bounding box center [99, 238] width 111 height 14
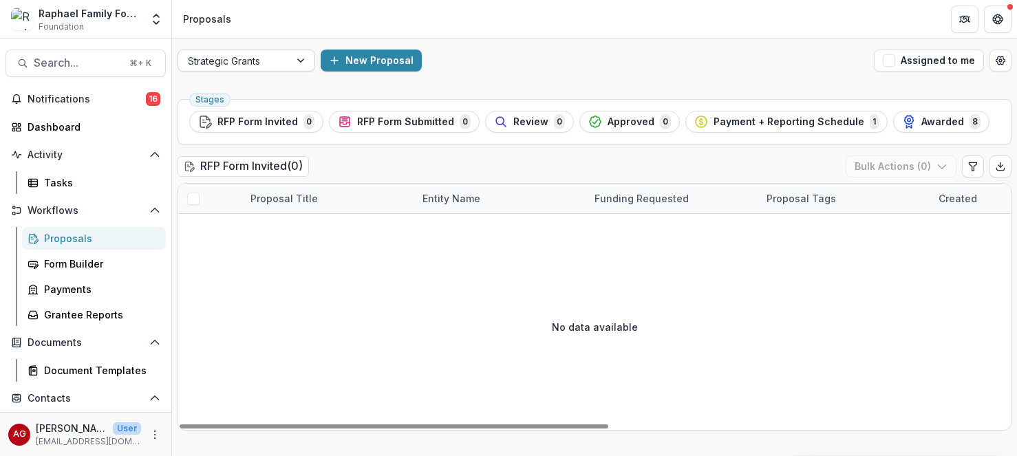
click at [284, 61] on div "Strategic Grants" at bounding box center [233, 61] width 111 height 20
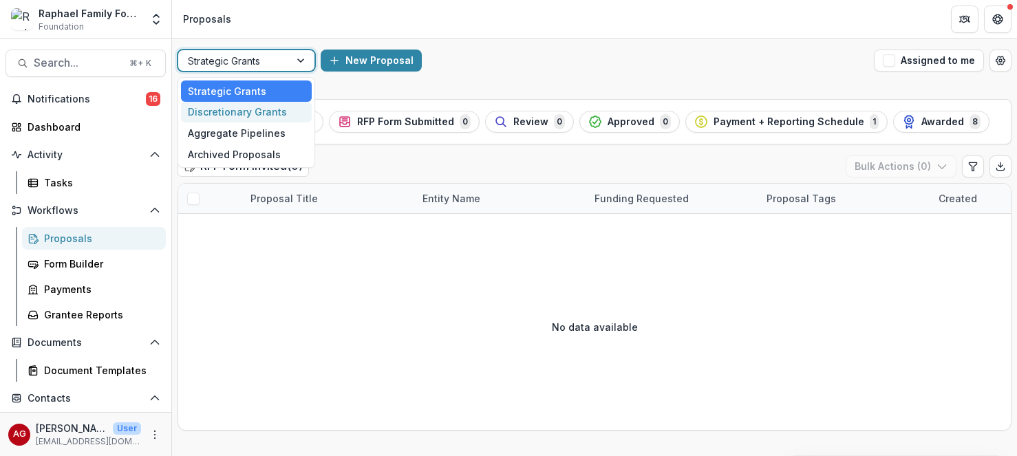
click at [271, 104] on div "Discretionary Grants" at bounding box center [246, 112] width 131 height 21
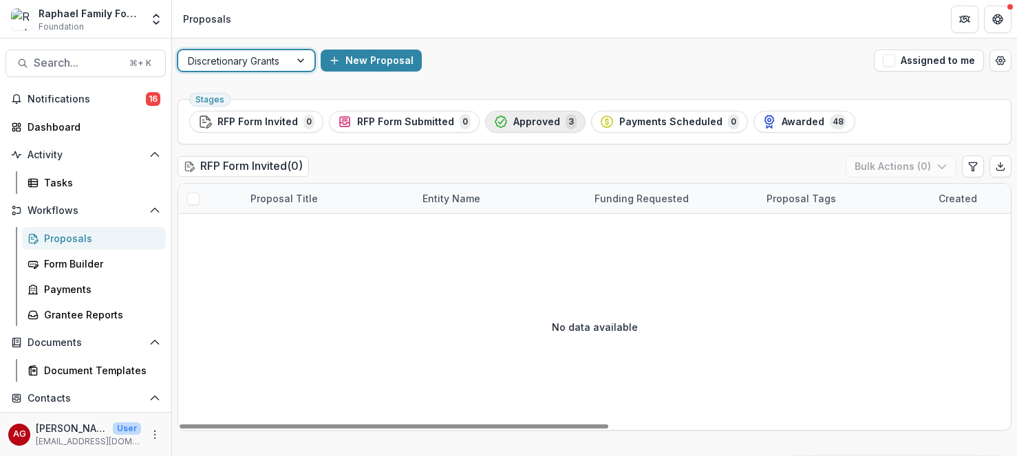
click at [539, 122] on span "Approved" at bounding box center [536, 122] width 47 height 12
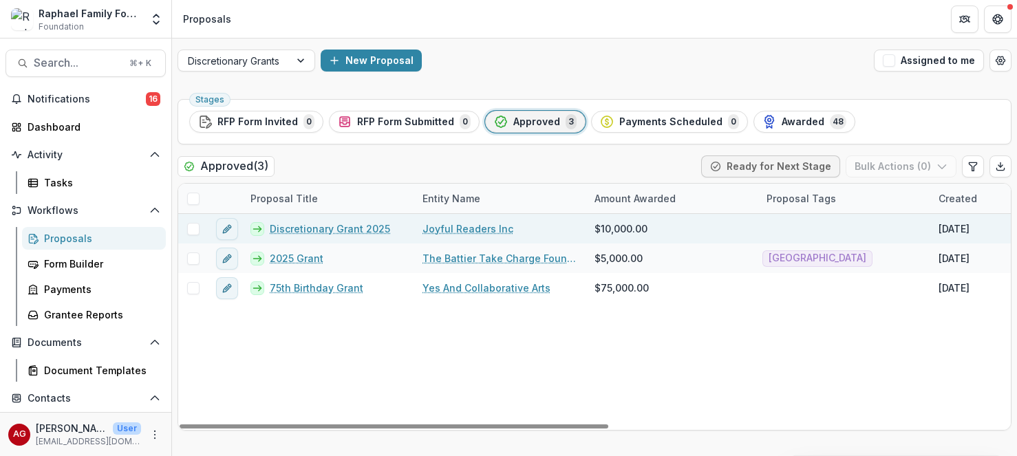
click at [318, 230] on link "Discretionary Grant 2025" at bounding box center [330, 229] width 120 height 14
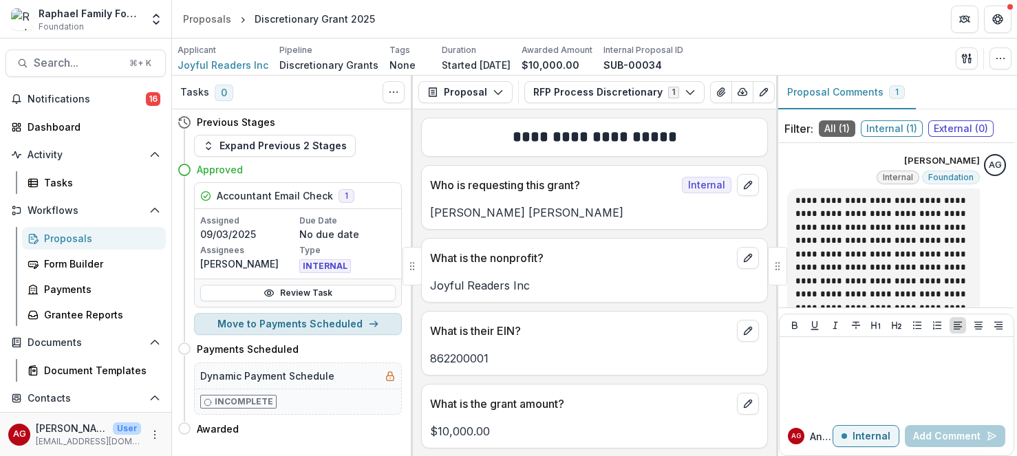
click at [307, 322] on button "Move to Payments Scheduled" at bounding box center [298, 324] width 208 height 22
select select "**********"
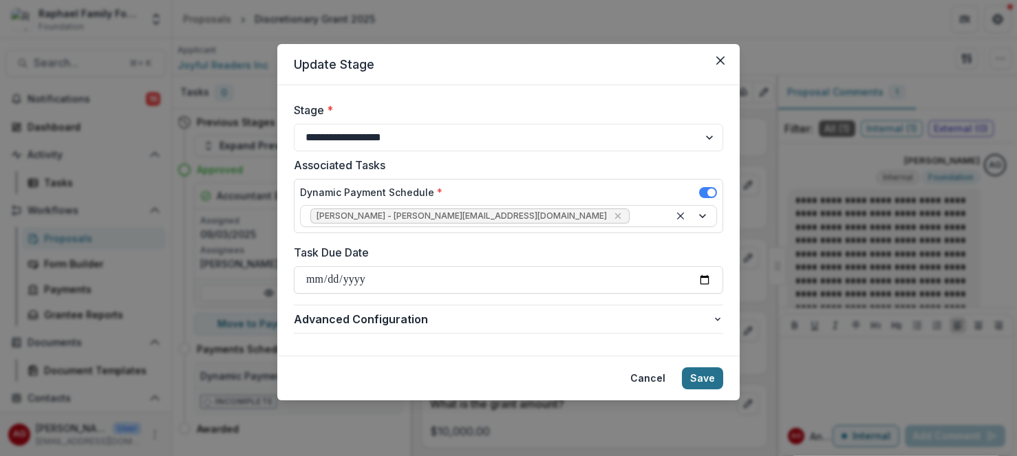
click at [705, 378] on button "Save" at bounding box center [702, 379] width 41 height 22
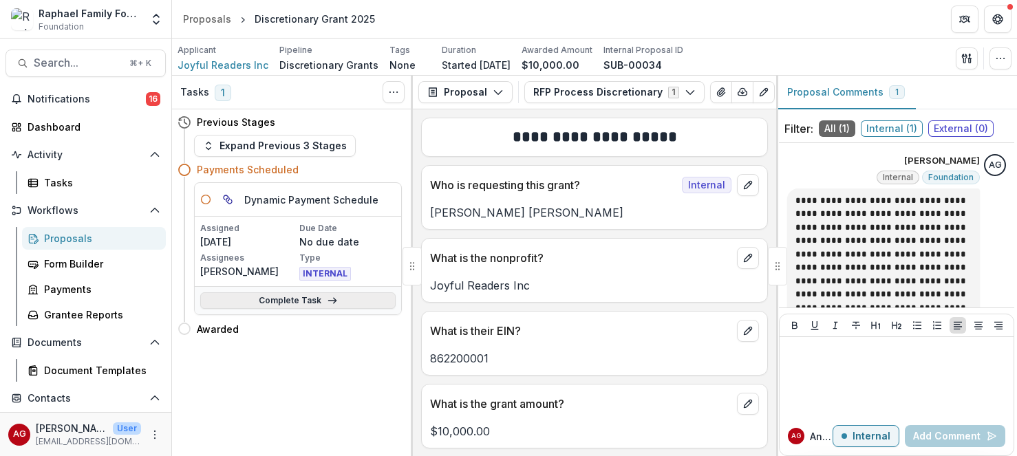
click at [337, 303] on link "Complete Task" at bounding box center [297, 300] width 195 height 17
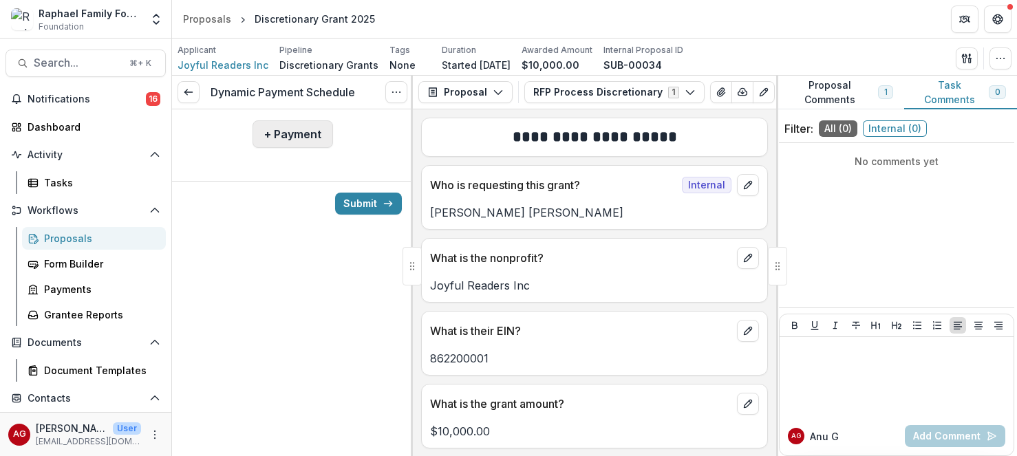
click at [310, 141] on button "+ Payment" at bounding box center [293, 134] width 81 height 28
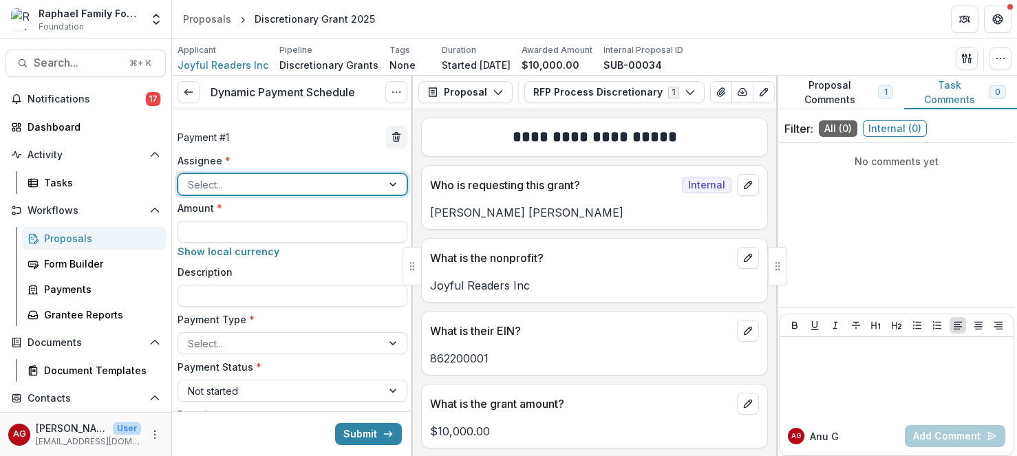
click at [305, 182] on div at bounding box center [280, 184] width 184 height 17
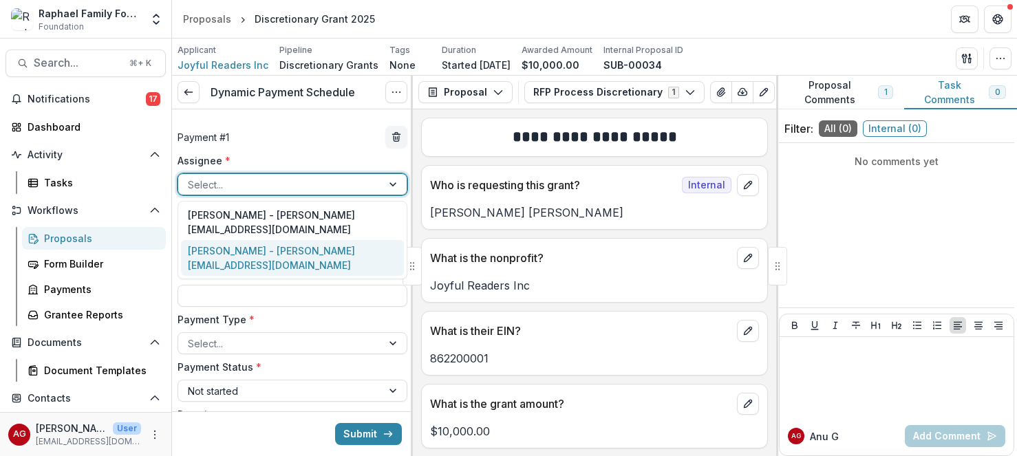
click at [288, 240] on div "[PERSON_NAME] - [PERSON_NAME][EMAIL_ADDRESS][DOMAIN_NAME]" at bounding box center [292, 258] width 223 height 36
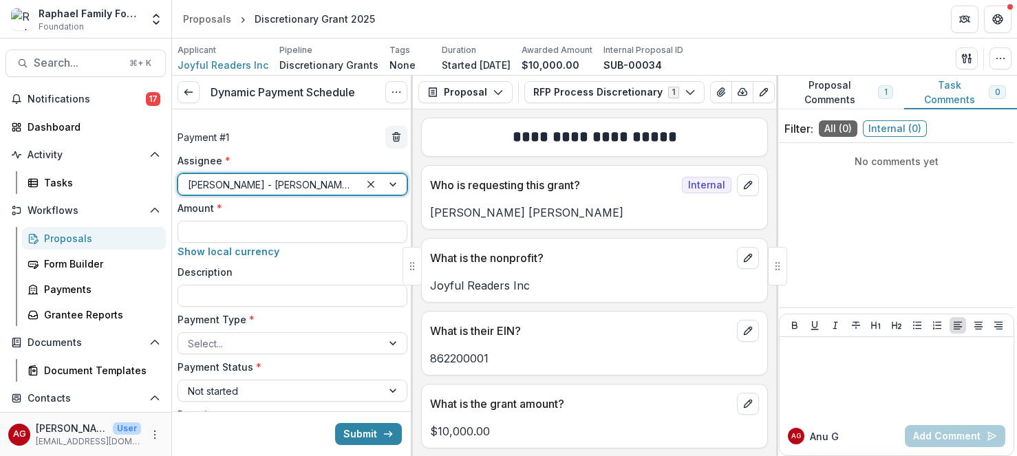
click at [288, 237] on input "Amount *" at bounding box center [293, 232] width 230 height 22
type input "*******"
click at [275, 341] on div at bounding box center [280, 343] width 184 height 17
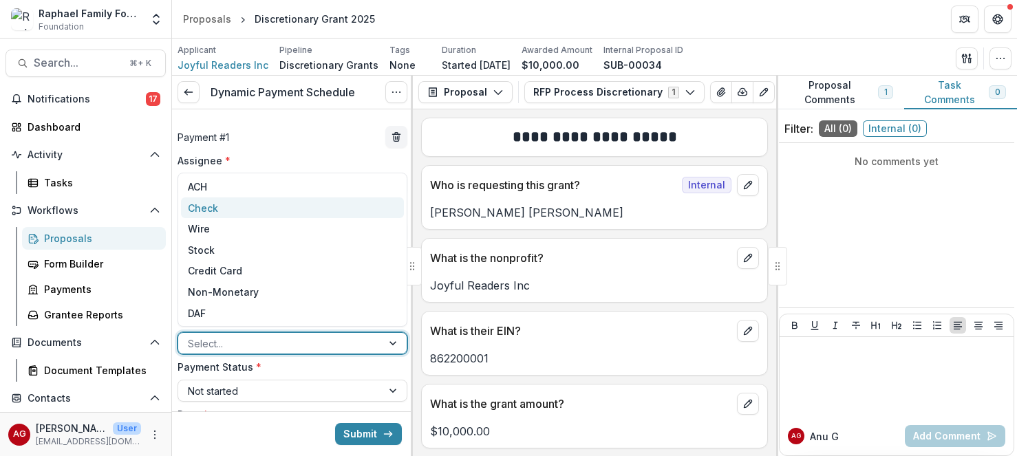
click at [270, 213] on div "Check" at bounding box center [292, 208] width 223 height 21
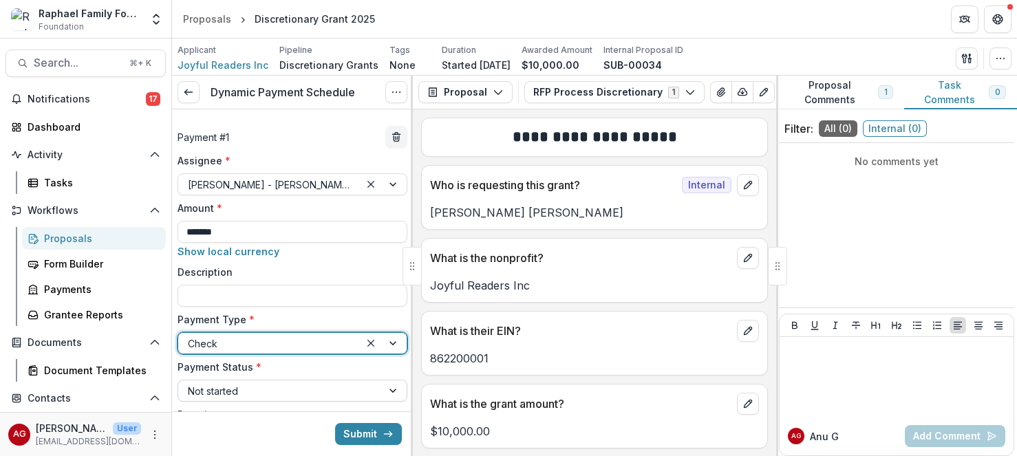
click at [228, 392] on div at bounding box center [280, 391] width 184 height 17
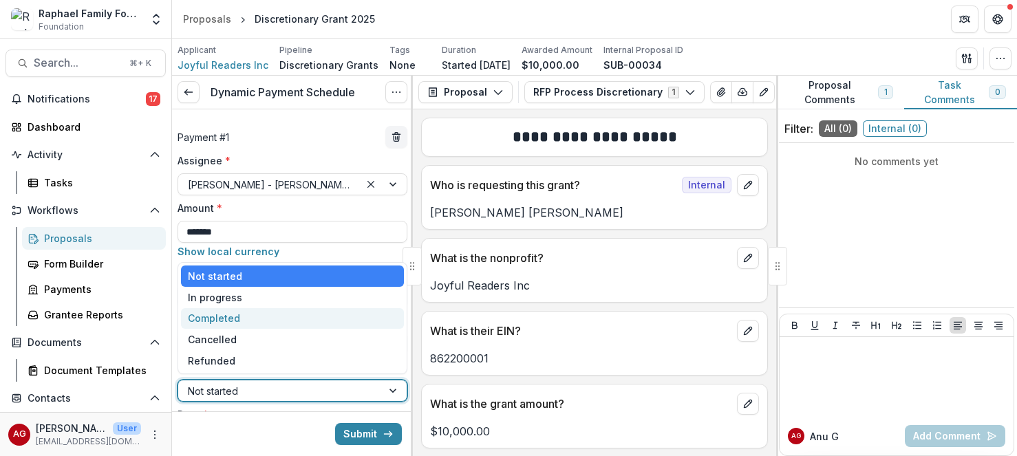
click at [234, 328] on div "Completed" at bounding box center [292, 318] width 223 height 21
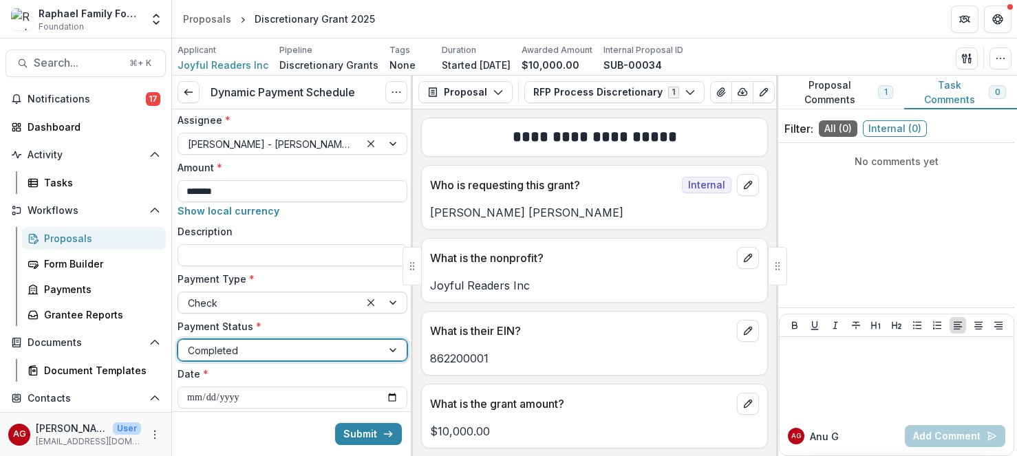
scroll to position [62, 0]
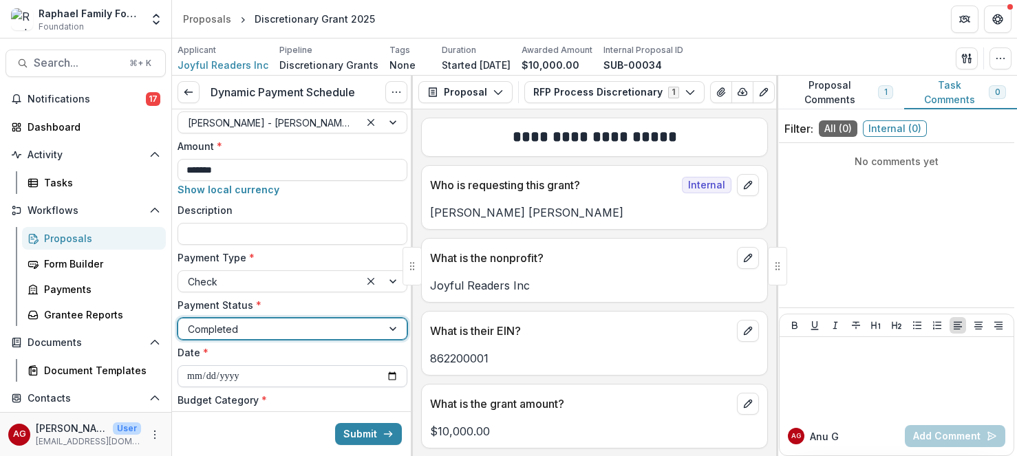
click at [215, 379] on input "**********" at bounding box center [293, 376] width 230 height 22
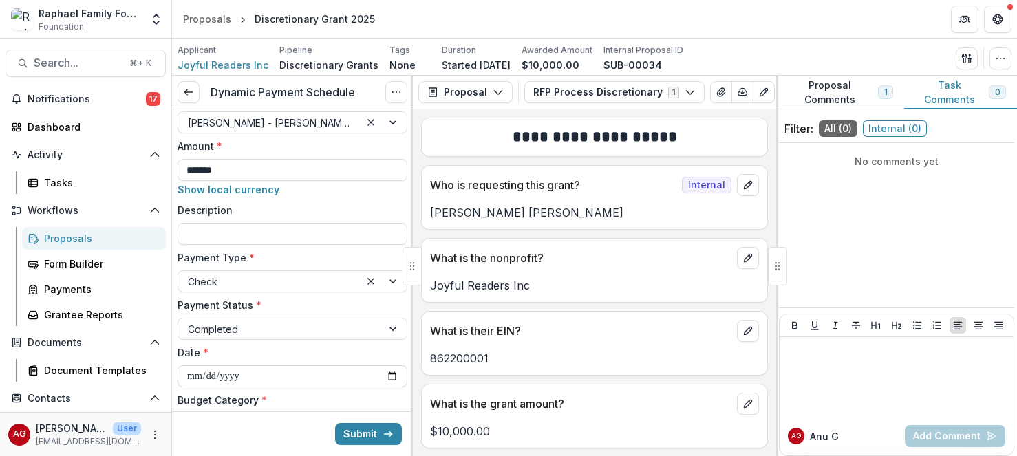
type input "**********"
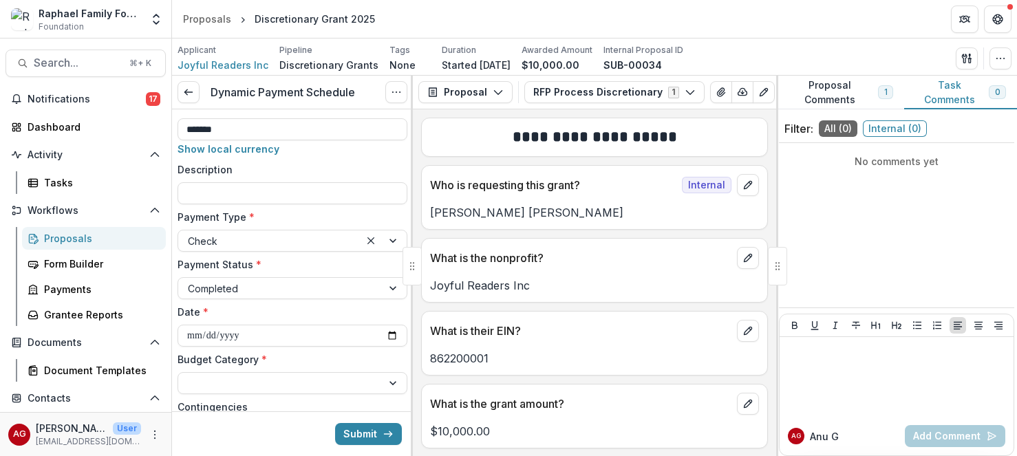
scroll to position [105, 0]
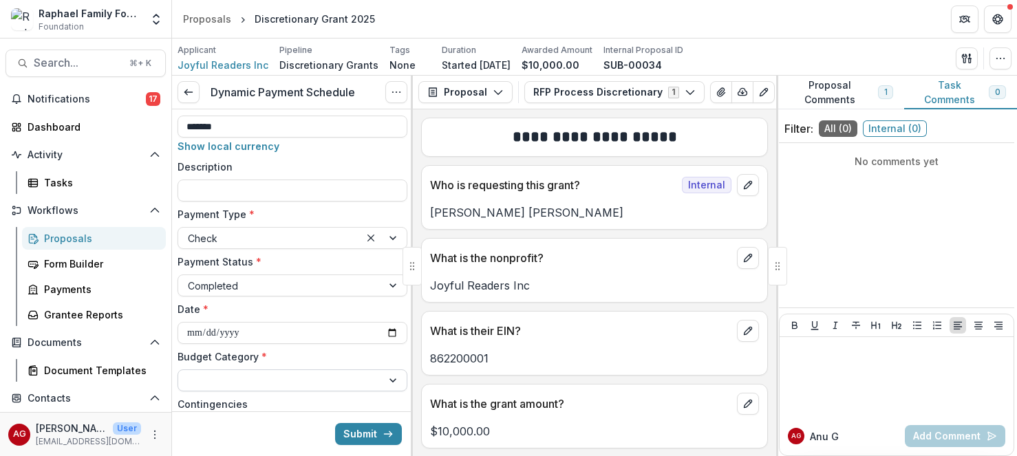
click at [235, 383] on div at bounding box center [280, 380] width 184 height 17
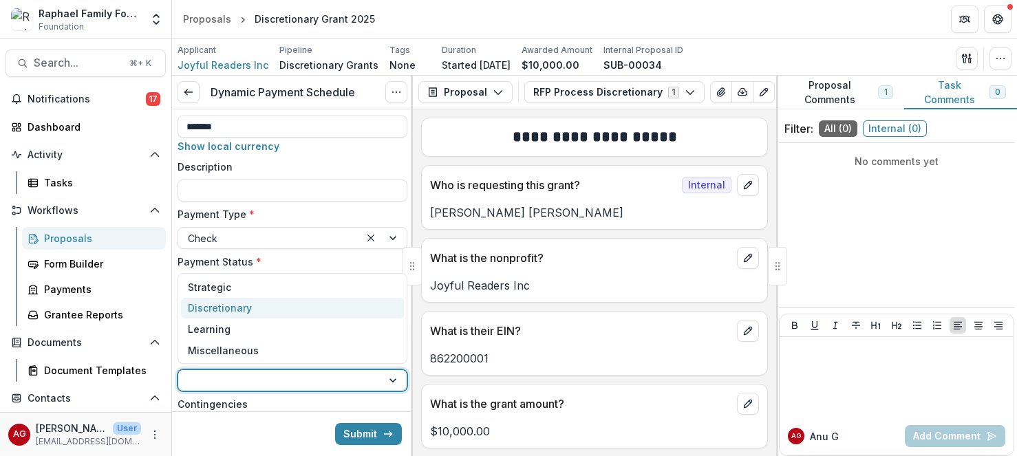
click at [243, 312] on div "Discretionary" at bounding box center [220, 308] width 64 height 14
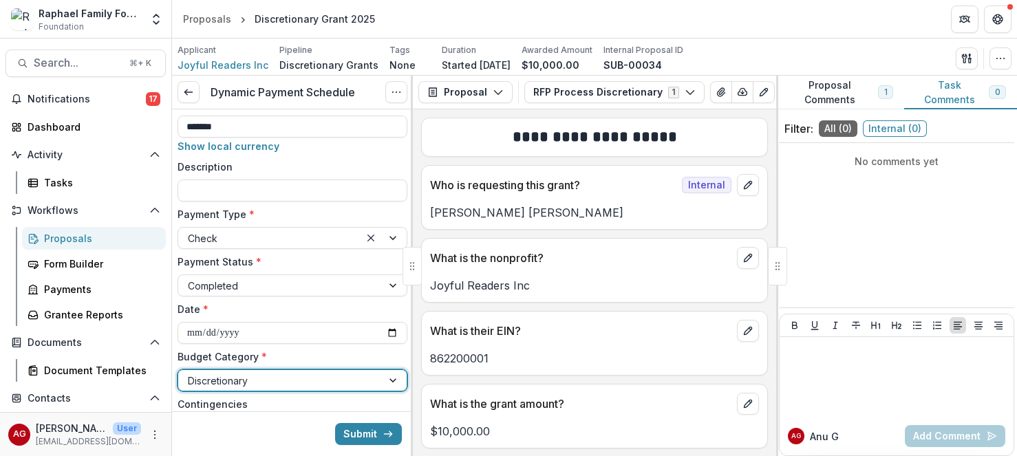
scroll to position [253, 0]
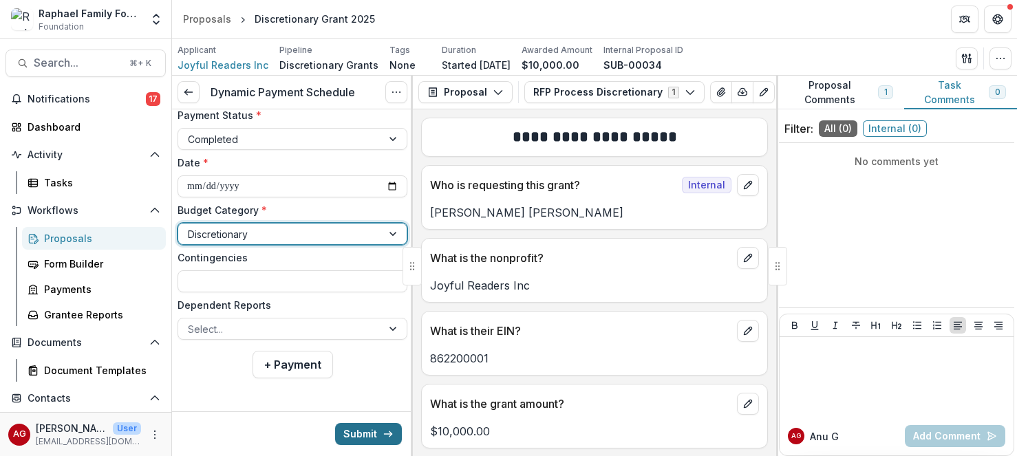
click at [363, 427] on button "Submit" at bounding box center [368, 434] width 67 height 22
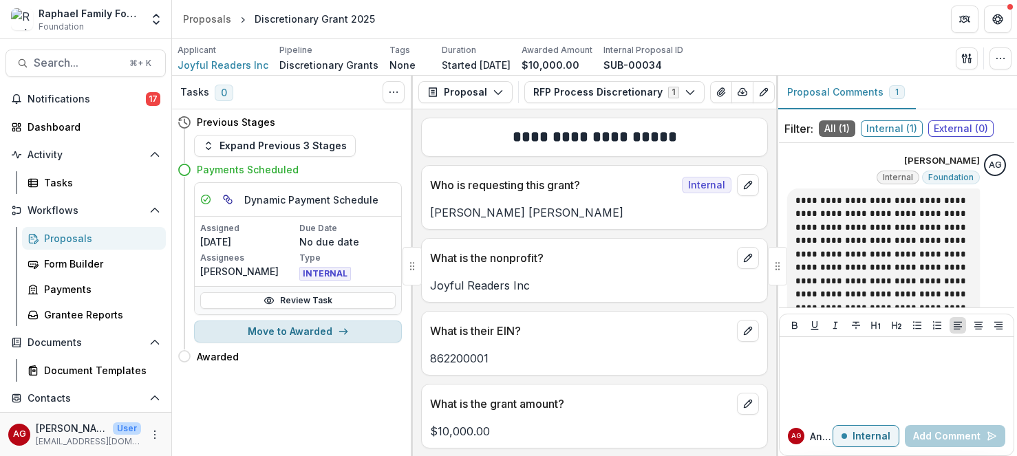
click at [278, 335] on button "Move to Awarded" at bounding box center [298, 332] width 208 height 22
select select "*******"
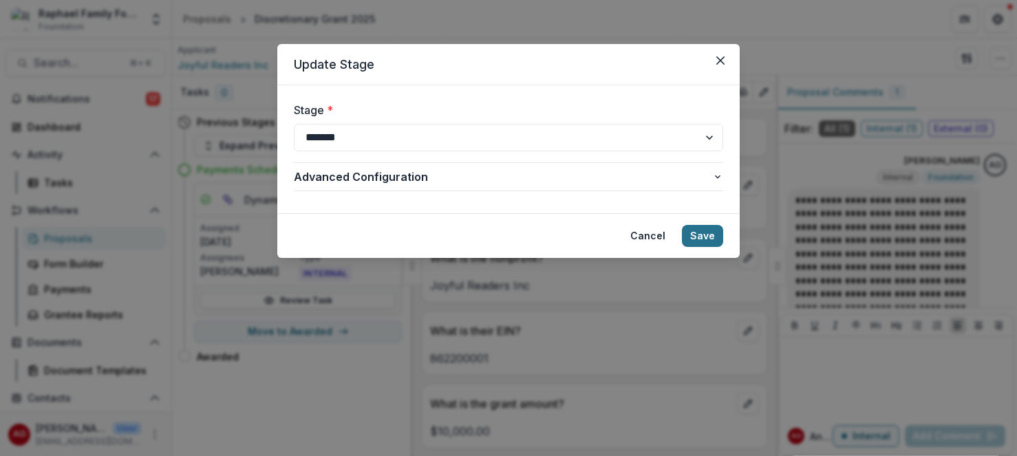
click at [712, 237] on button "Save" at bounding box center [702, 236] width 41 height 22
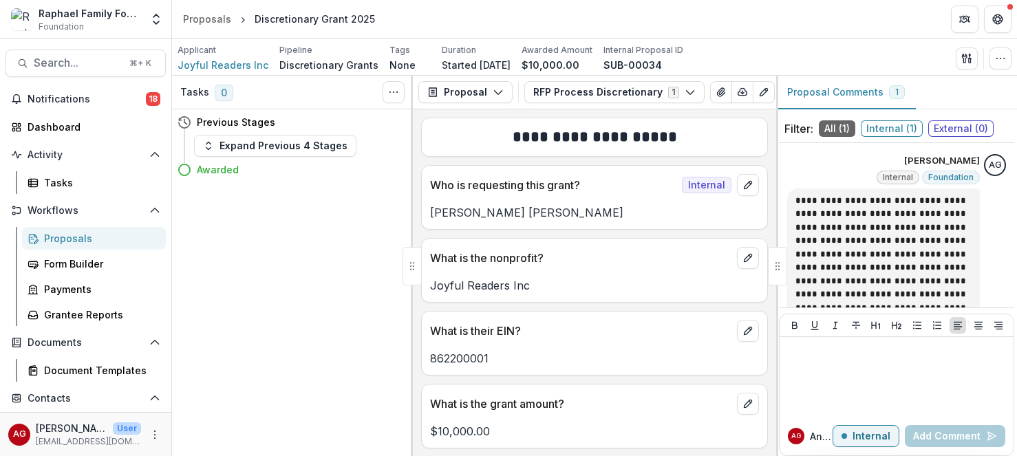
click at [64, 241] on div "Proposals" at bounding box center [99, 238] width 111 height 14
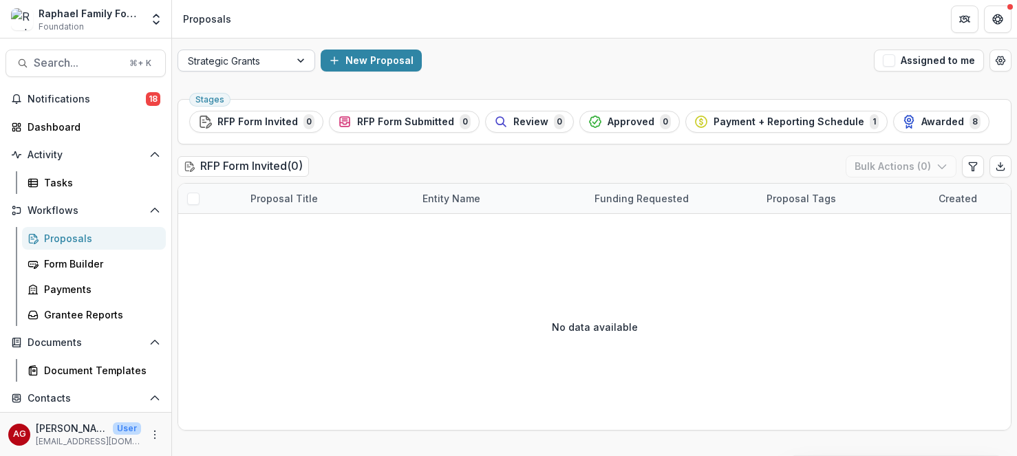
click at [265, 62] on div at bounding box center [234, 60] width 92 height 17
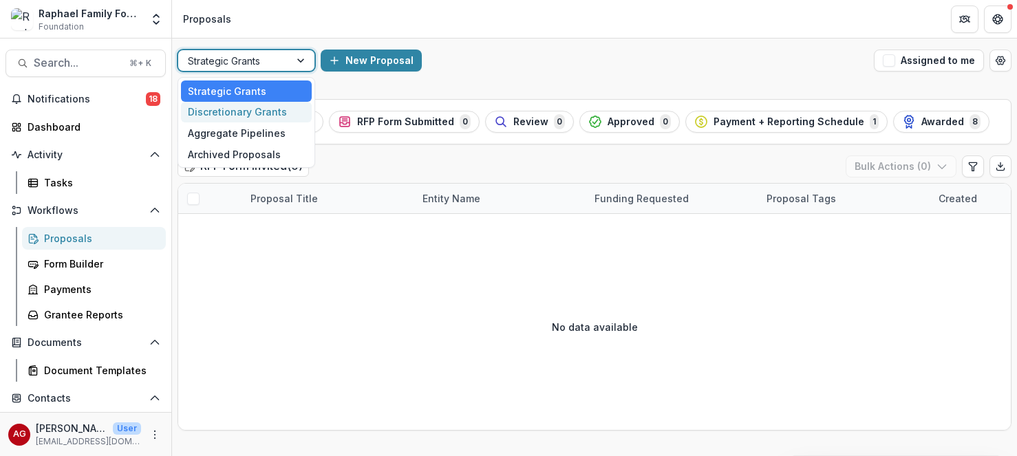
click at [250, 111] on div "Discretionary Grants" at bounding box center [246, 112] width 131 height 21
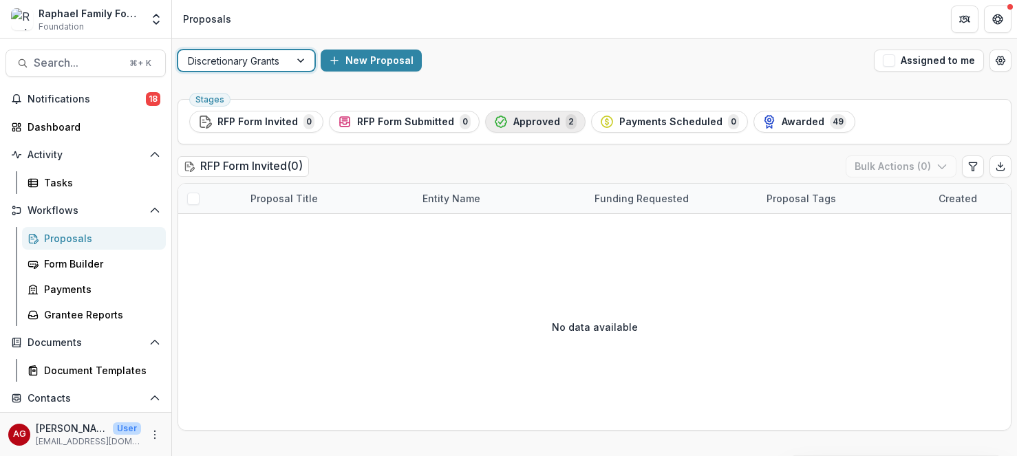
click at [529, 121] on span "Approved" at bounding box center [536, 122] width 47 height 12
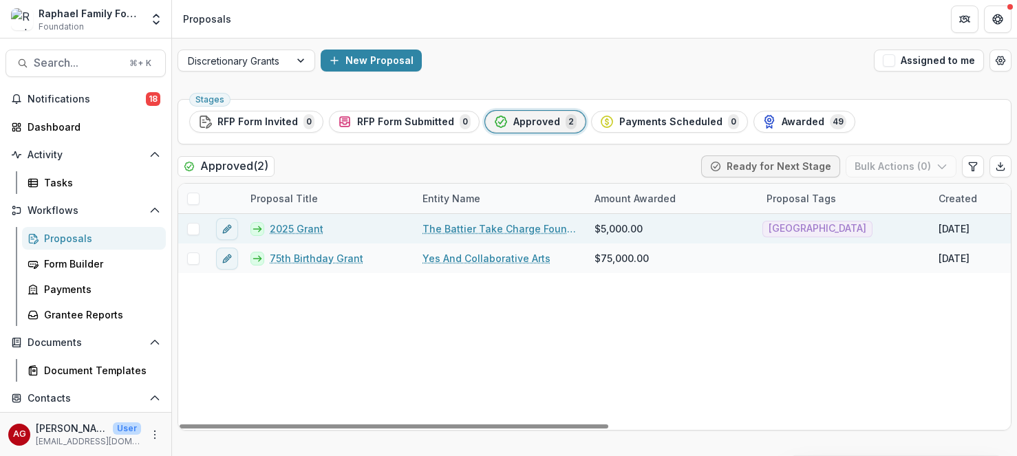
click at [293, 228] on link "2025 Grant" at bounding box center [297, 229] width 54 height 14
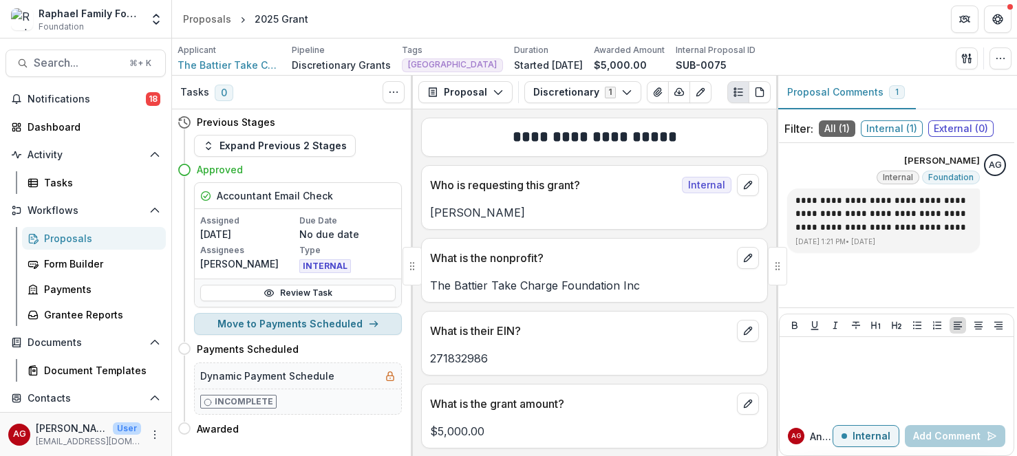
click at [279, 326] on button "Move to Payments Scheduled" at bounding box center [298, 324] width 208 height 22
select select "**********"
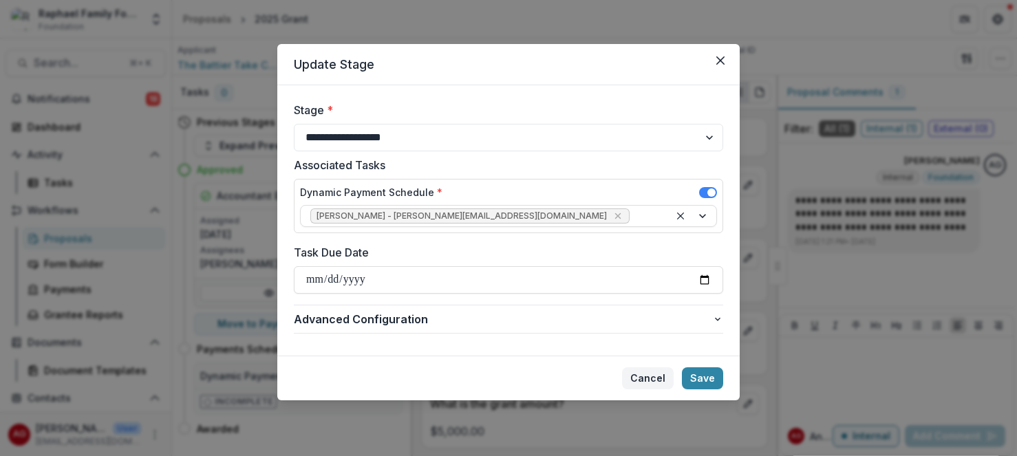
click at [653, 379] on button "Cancel" at bounding box center [648, 379] width 52 height 22
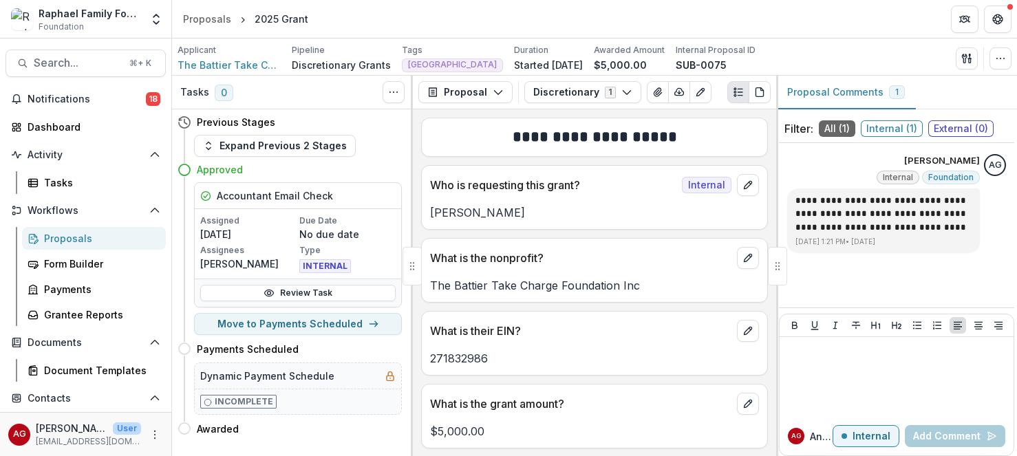
scroll to position [74, 0]
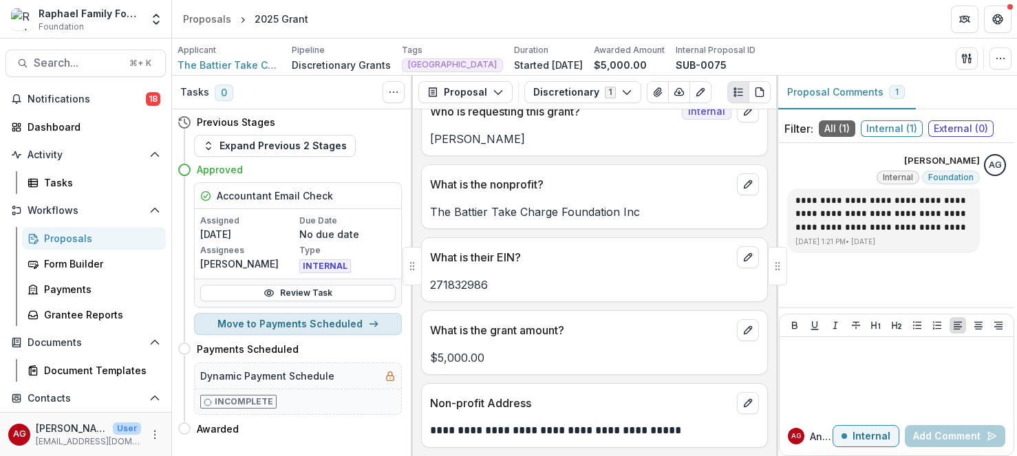
click at [345, 321] on button "Move to Payments Scheduled" at bounding box center [298, 324] width 208 height 22
select select "**********"
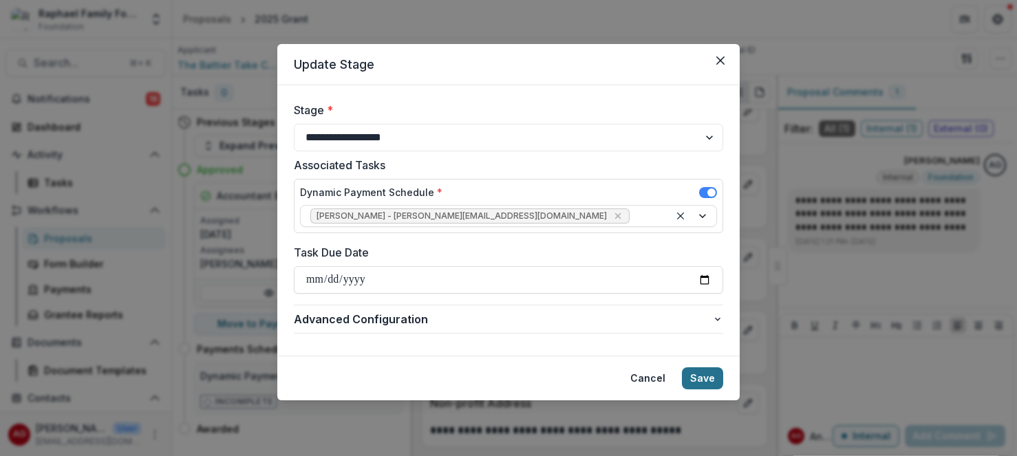
click at [707, 379] on button "Save" at bounding box center [702, 379] width 41 height 22
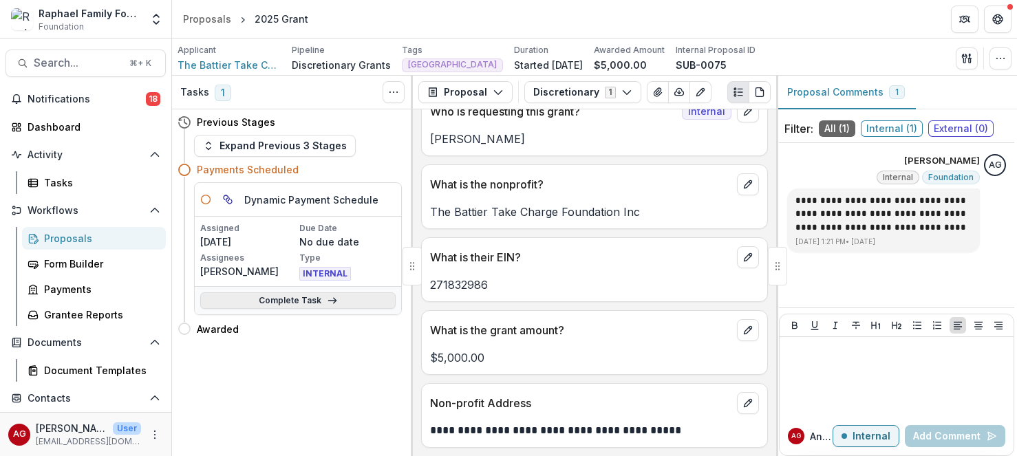
click at [285, 302] on link "Complete Task" at bounding box center [297, 300] width 195 height 17
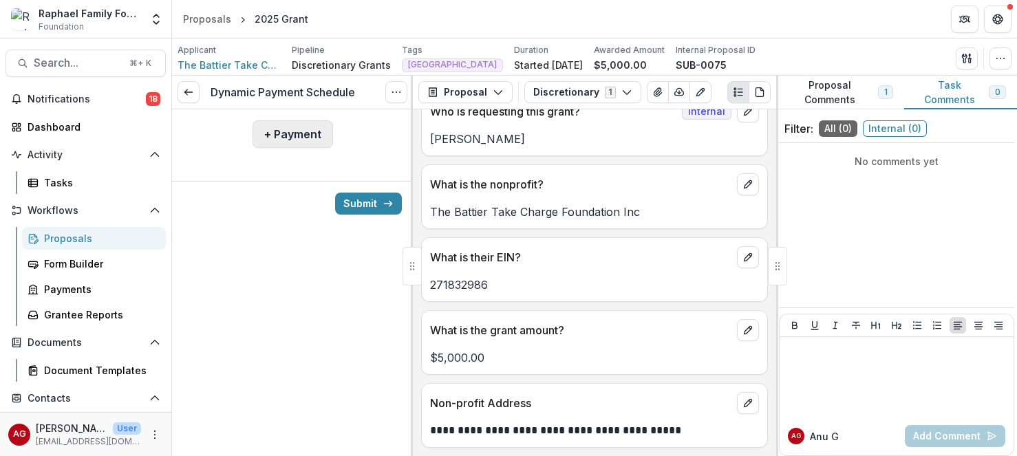
click at [306, 132] on button "+ Payment" at bounding box center [293, 134] width 81 height 28
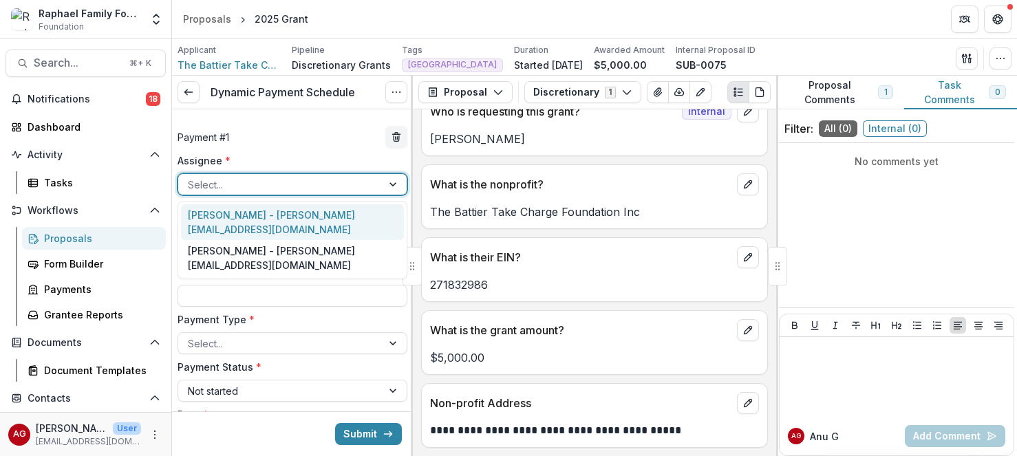
click at [285, 187] on div at bounding box center [280, 184] width 184 height 17
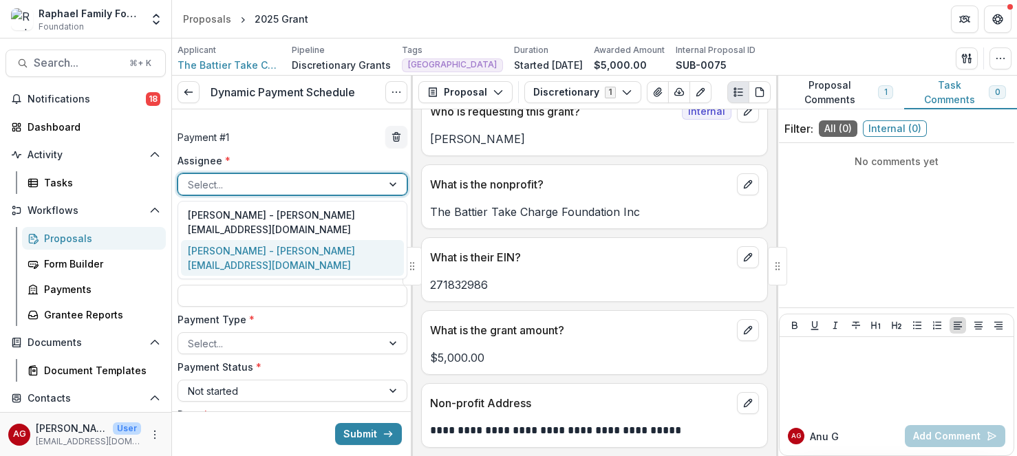
click at [275, 240] on div "[PERSON_NAME] - [PERSON_NAME][EMAIL_ADDRESS][DOMAIN_NAME]" at bounding box center [292, 258] width 223 height 36
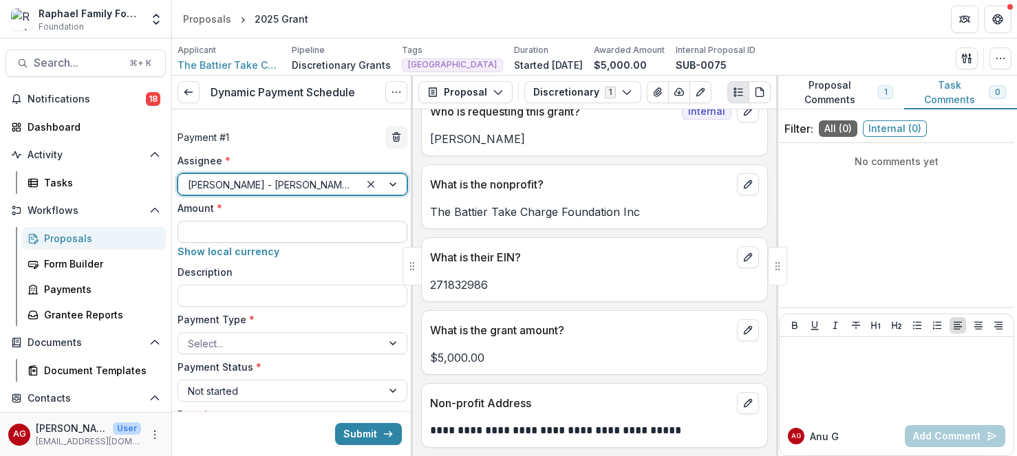
click at [270, 229] on input "Amount *" at bounding box center [293, 232] width 230 height 22
type input "******"
click at [257, 342] on div at bounding box center [280, 343] width 184 height 17
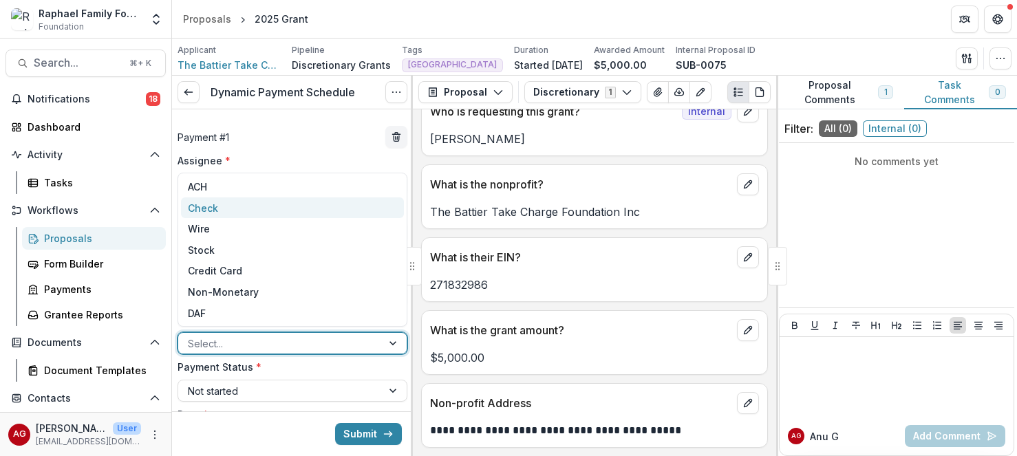
click at [256, 207] on div "Check" at bounding box center [292, 208] width 223 height 21
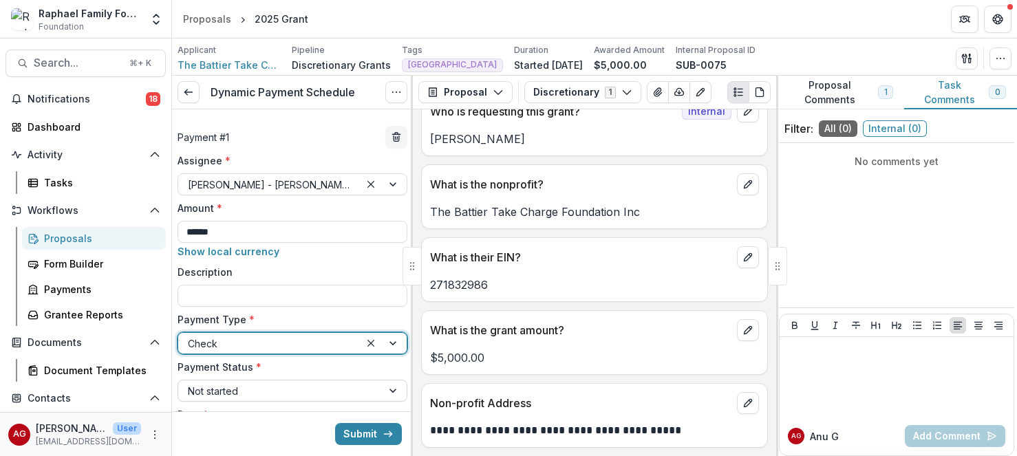
click at [232, 394] on div at bounding box center [280, 391] width 184 height 17
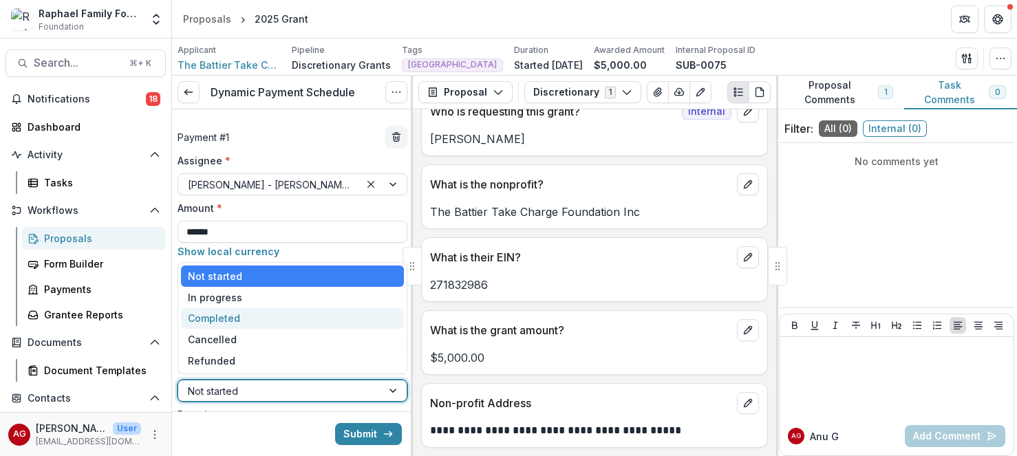
click at [242, 323] on div "Completed" at bounding box center [292, 318] width 223 height 21
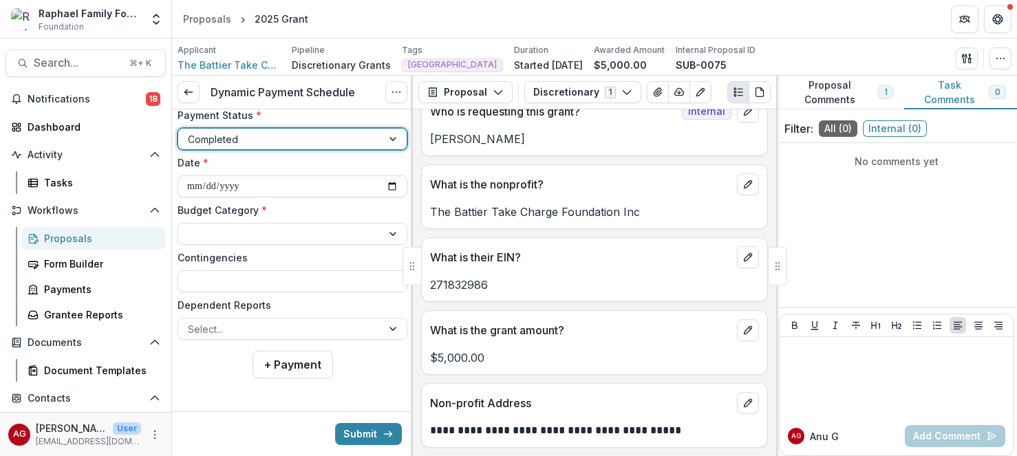
scroll to position [253, 0]
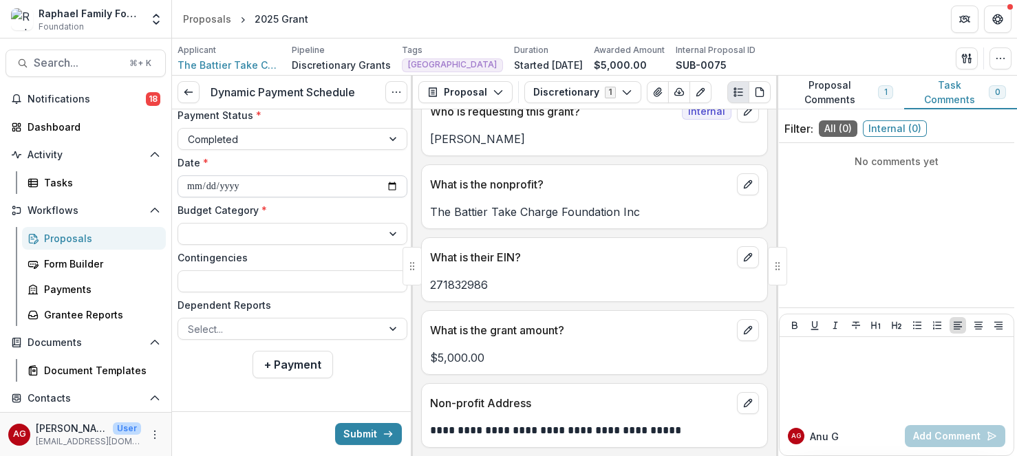
click at [213, 185] on input "**********" at bounding box center [293, 186] width 230 height 22
type input "**********"
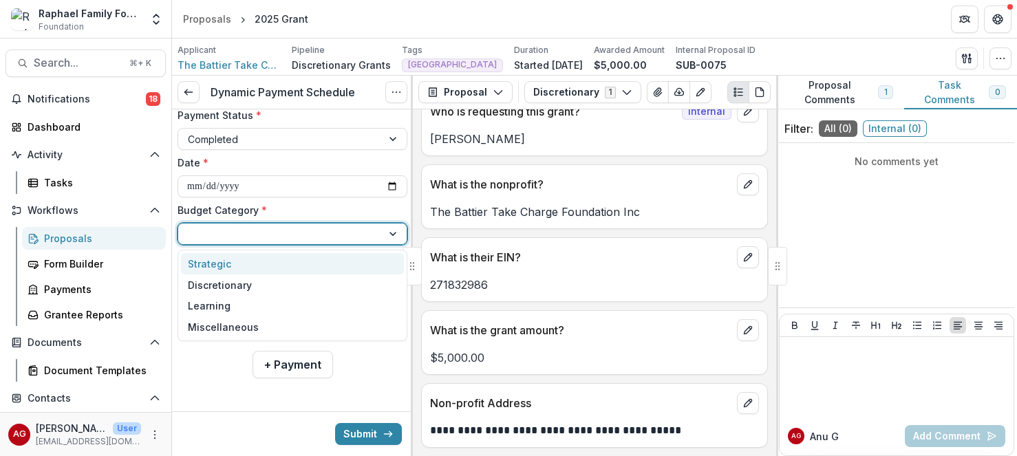
click at [220, 230] on div at bounding box center [280, 234] width 184 height 17
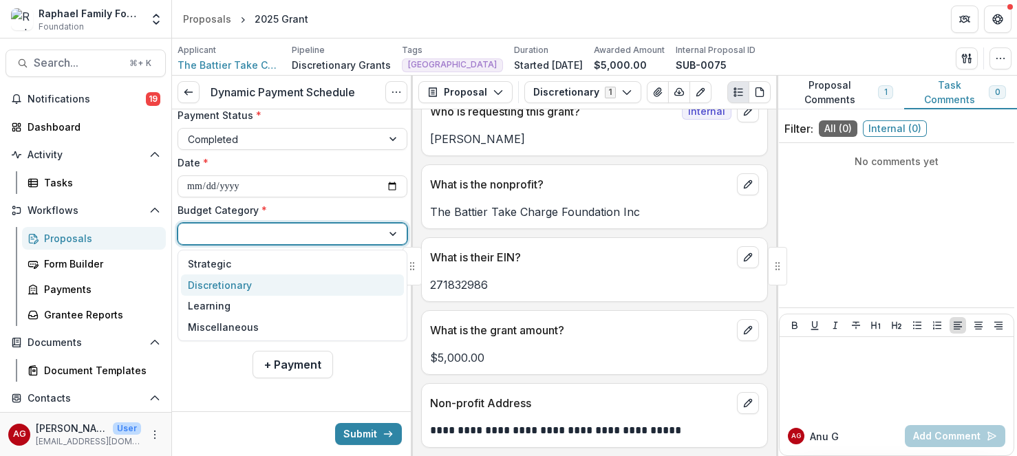
click at [214, 287] on div "Discretionary" at bounding box center [220, 285] width 64 height 14
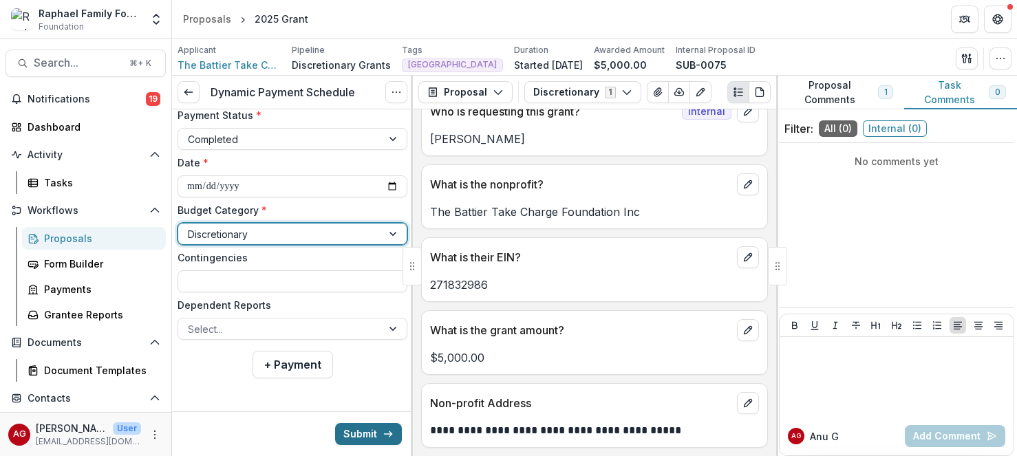
click at [372, 433] on button "Submit" at bounding box center [368, 434] width 67 height 22
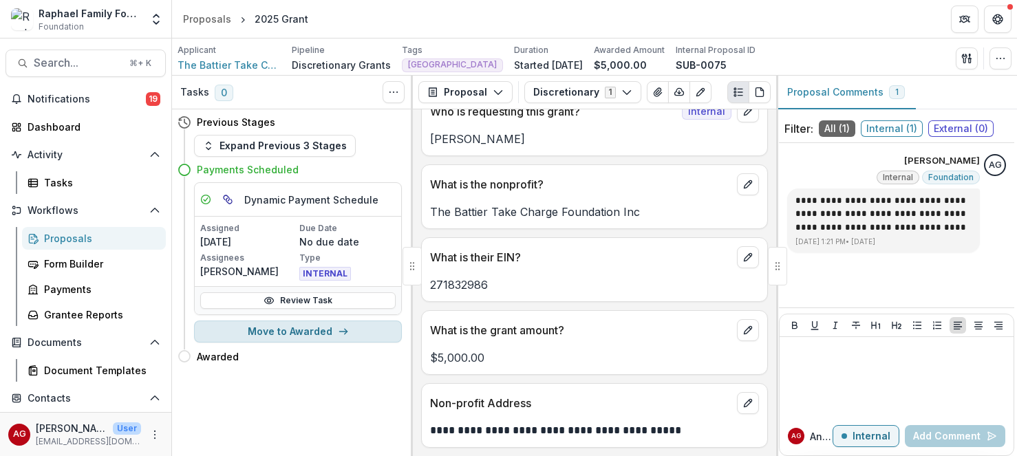
click at [282, 333] on button "Move to Awarded" at bounding box center [298, 332] width 208 height 22
select select "*******"
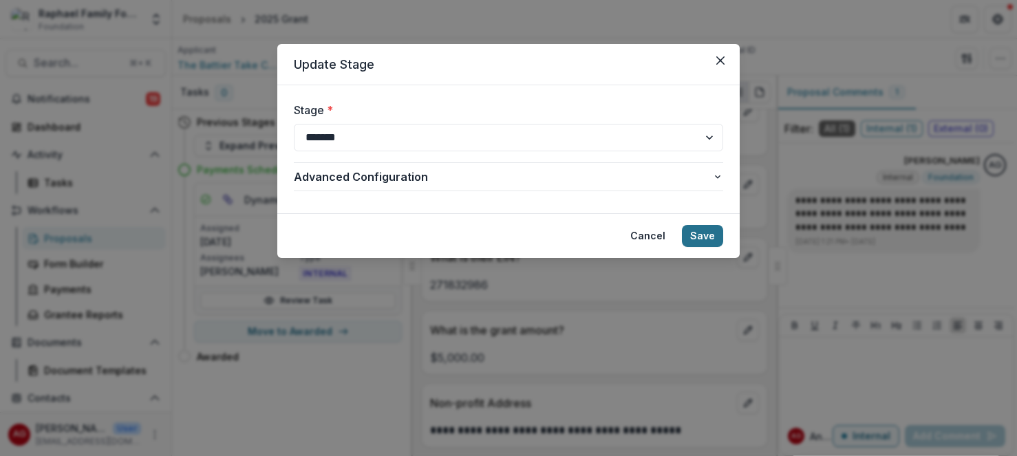
click at [702, 235] on button "Save" at bounding box center [702, 236] width 41 height 22
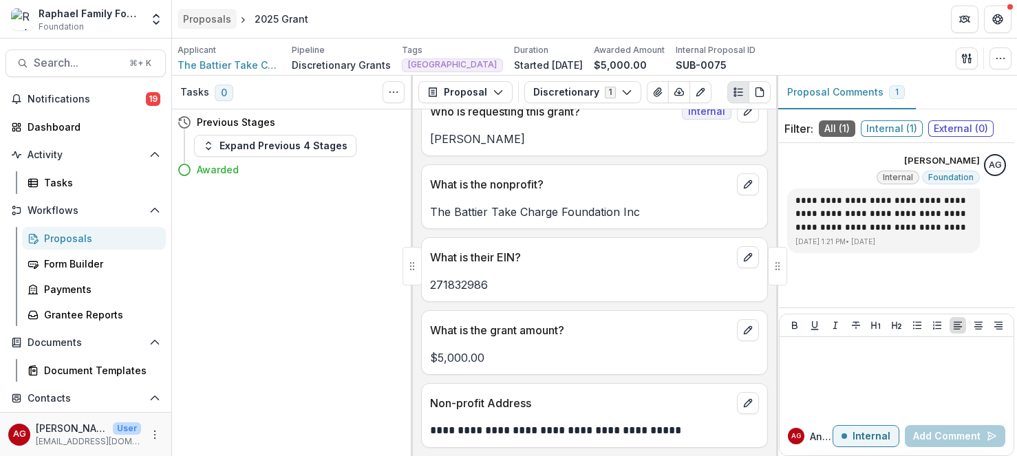
click at [217, 17] on div "Proposals" at bounding box center [207, 19] width 48 height 14
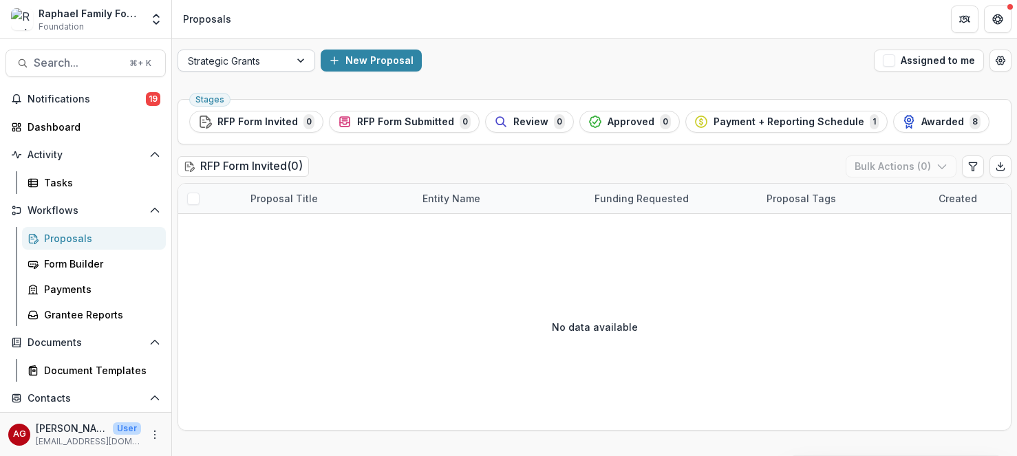
click at [292, 59] on div at bounding box center [302, 60] width 25 height 21
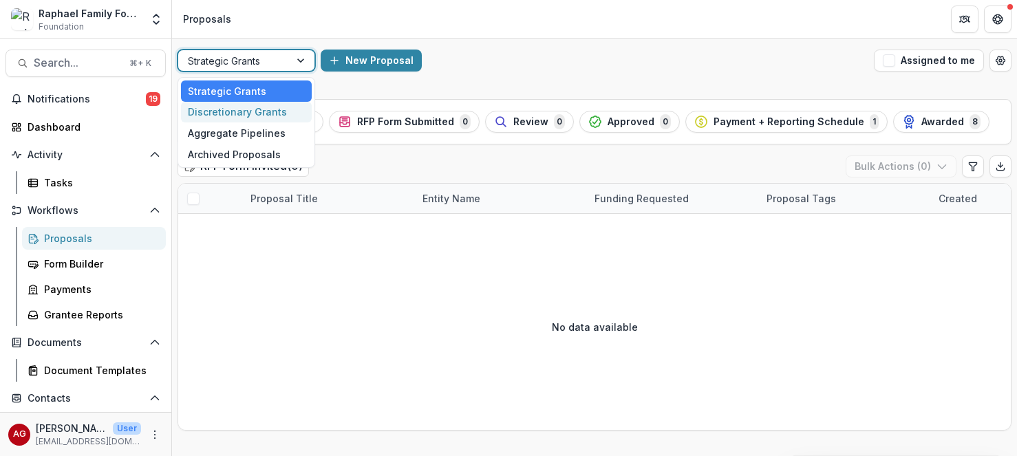
click at [274, 111] on div "Discretionary Grants" at bounding box center [246, 112] width 131 height 21
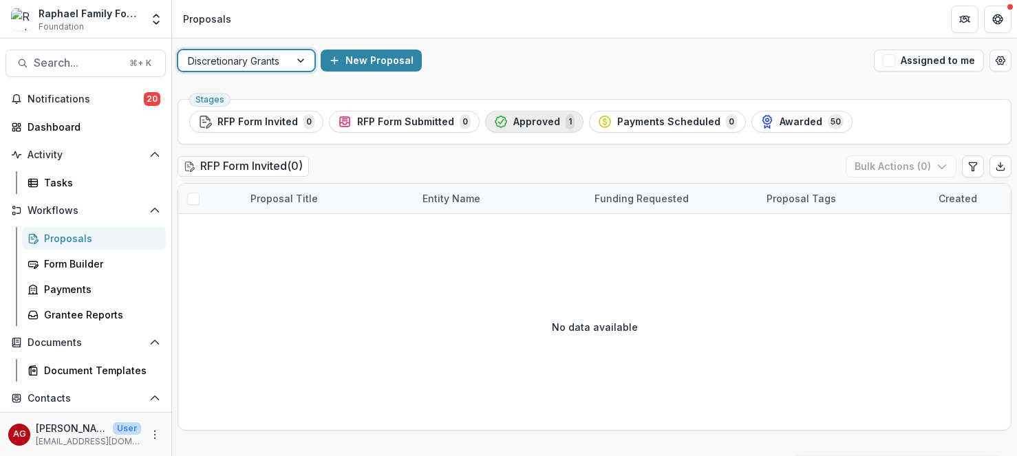
click at [519, 123] on span "Approved" at bounding box center [536, 122] width 47 height 12
